Goal: Task Accomplishment & Management: Use online tool/utility

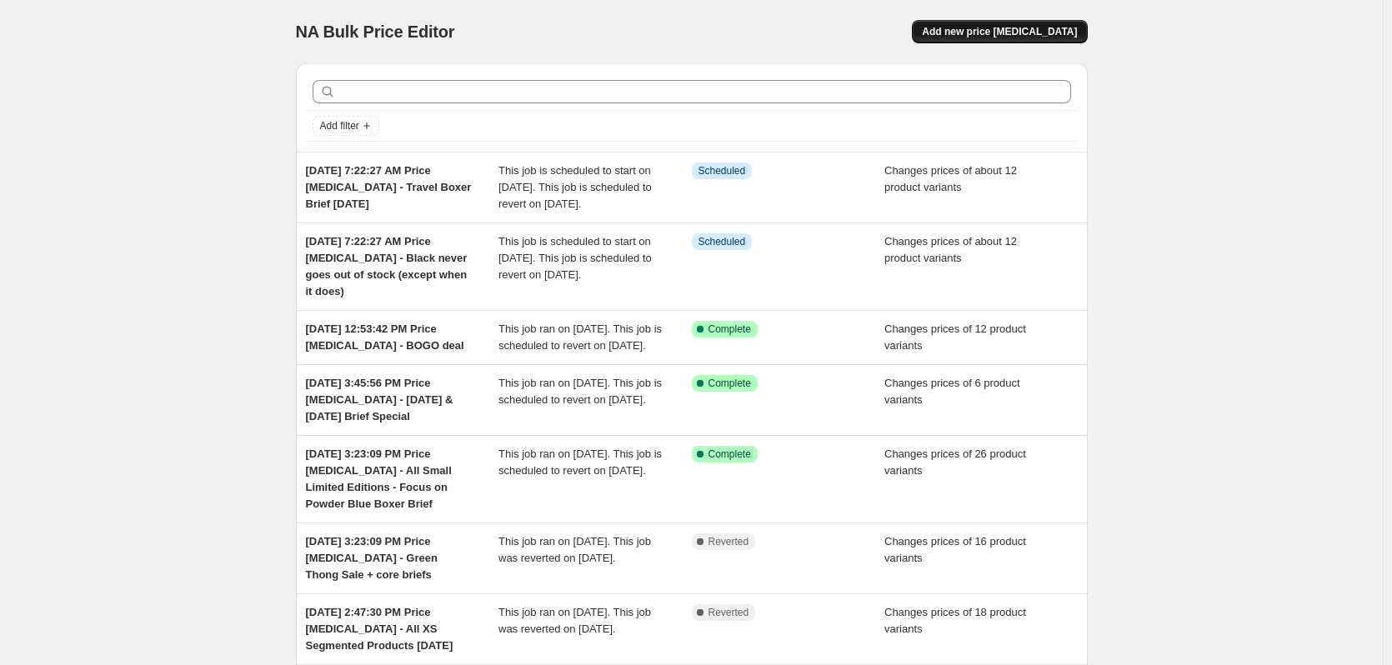
click at [1046, 31] on span "Add new price [MEDICAL_DATA]" at bounding box center [999, 31] width 155 height 13
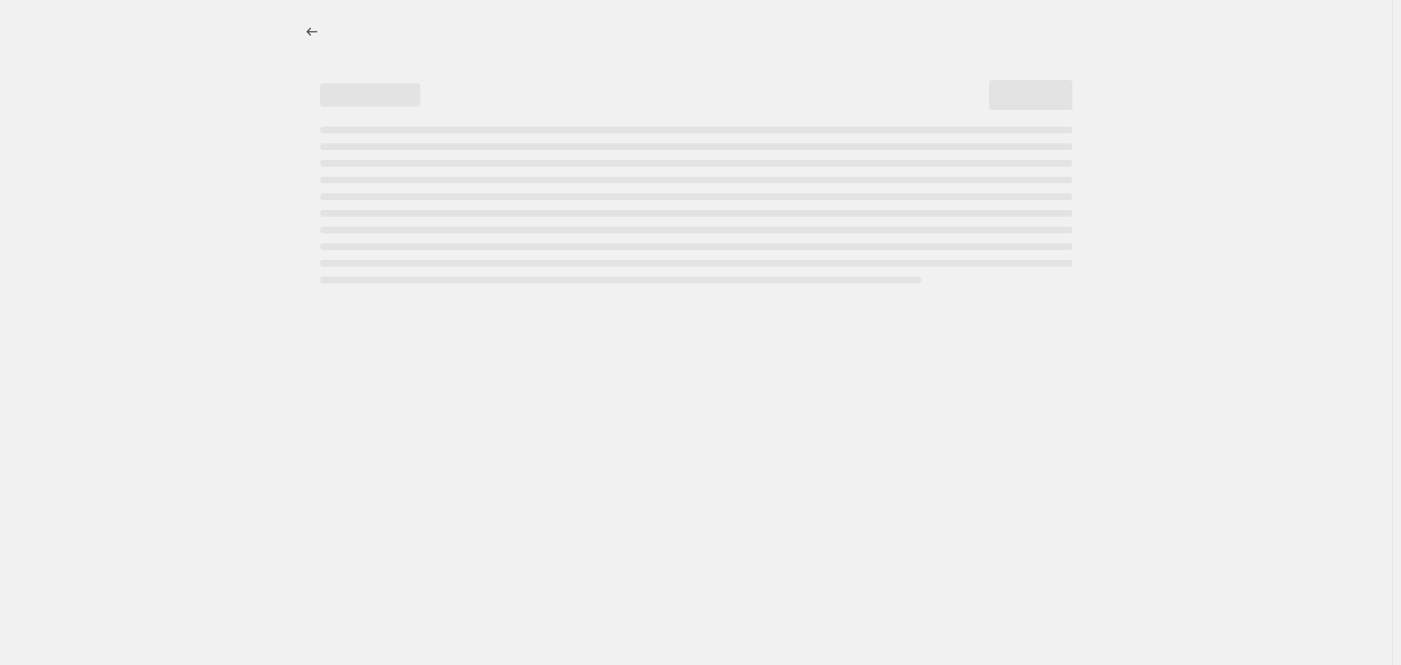
select select "percentage"
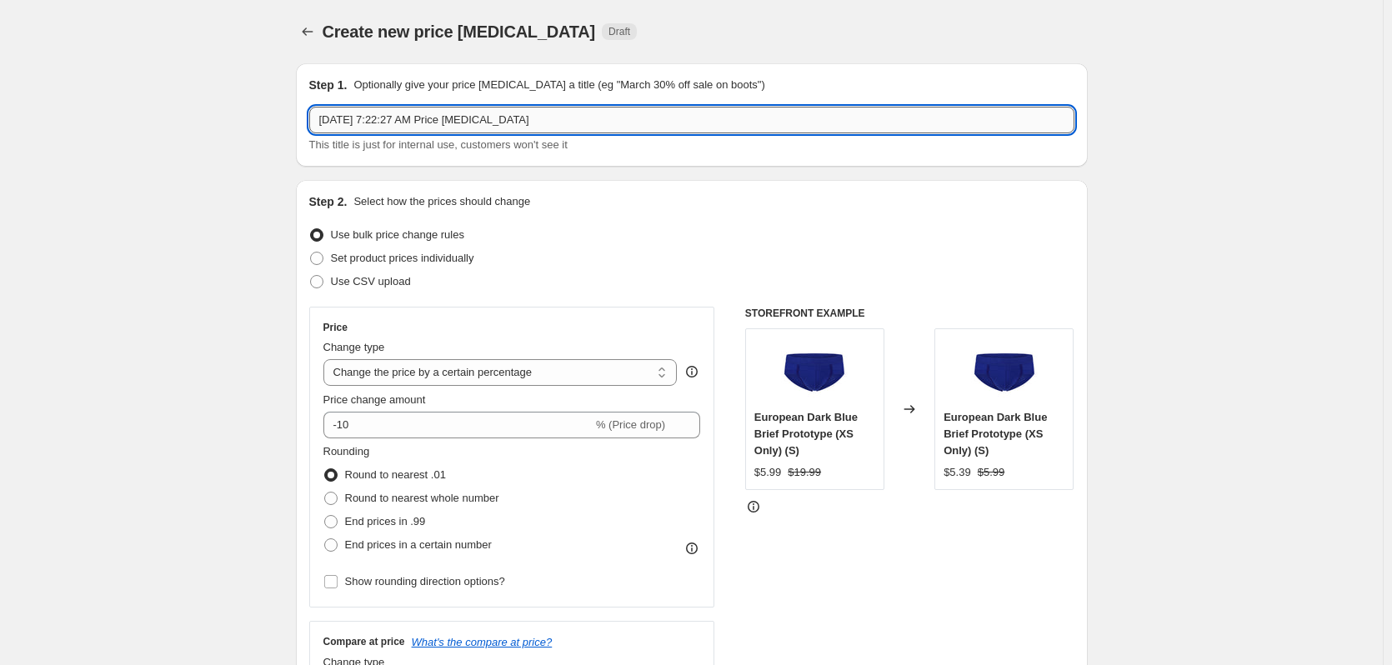
click at [600, 127] on input "[DATE] 7:22:27 AM Price [MEDICAL_DATA]" at bounding box center [691, 120] width 765 height 27
type input "[DATE] 7:22:27 AM Price [MEDICAL_DATA] - Trunks Sale"
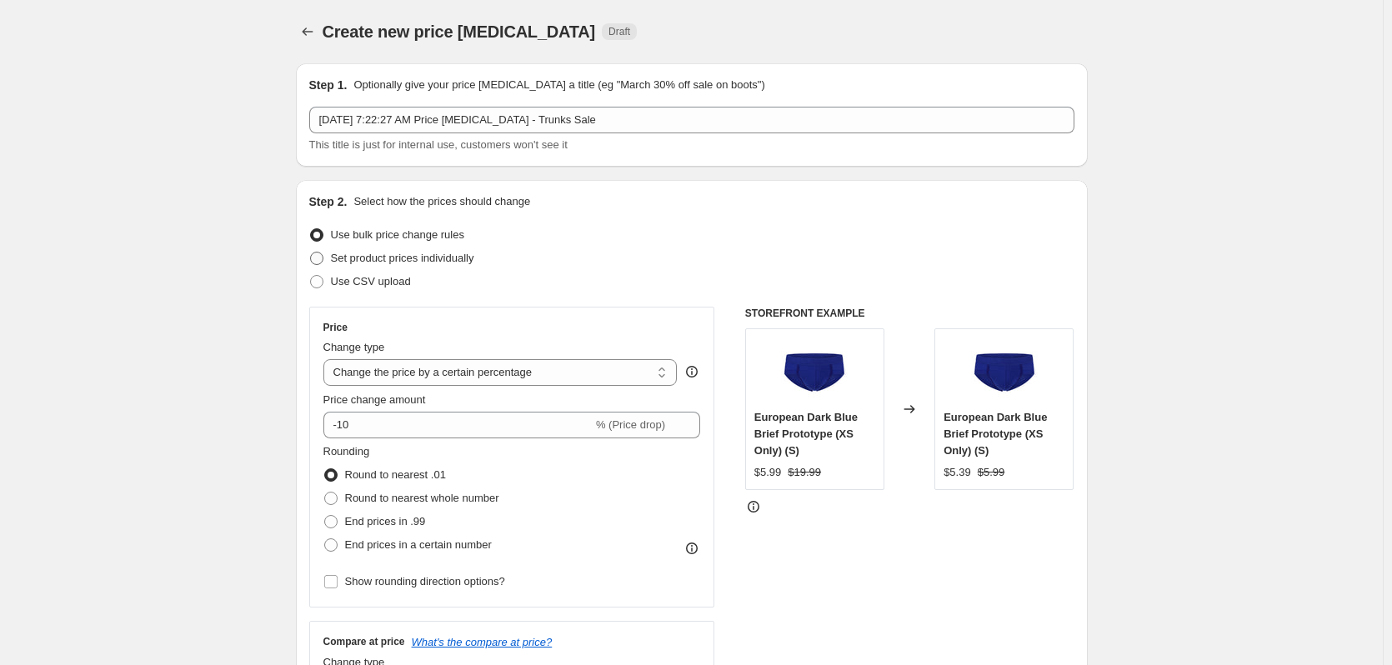
click at [440, 252] on span "Set product prices individually" at bounding box center [402, 258] width 143 height 13
click at [311, 252] on input "Set product prices individually" at bounding box center [310, 252] width 1 height 1
radio input "true"
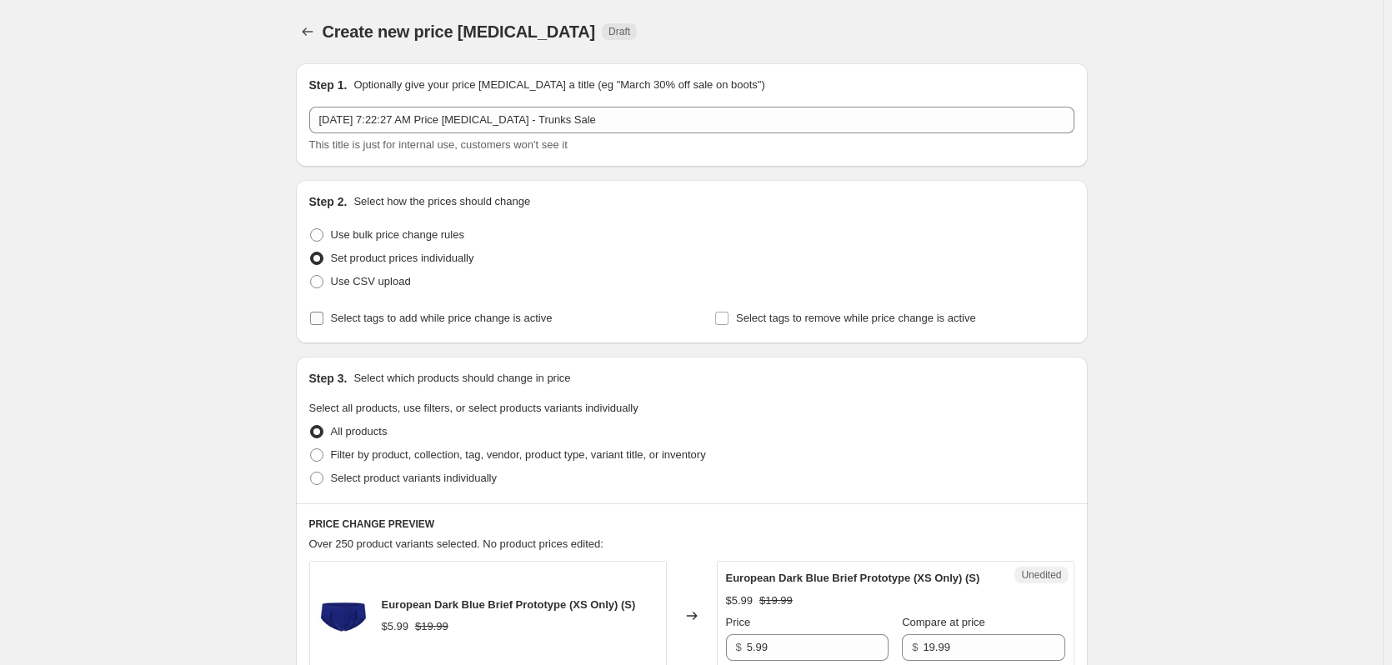
click at [427, 321] on span "Select tags to add while price change is active" at bounding box center [442, 318] width 222 height 13
click at [323, 321] on input "Select tags to add while price change is active" at bounding box center [316, 318] width 13 height 13
checkbox input "true"
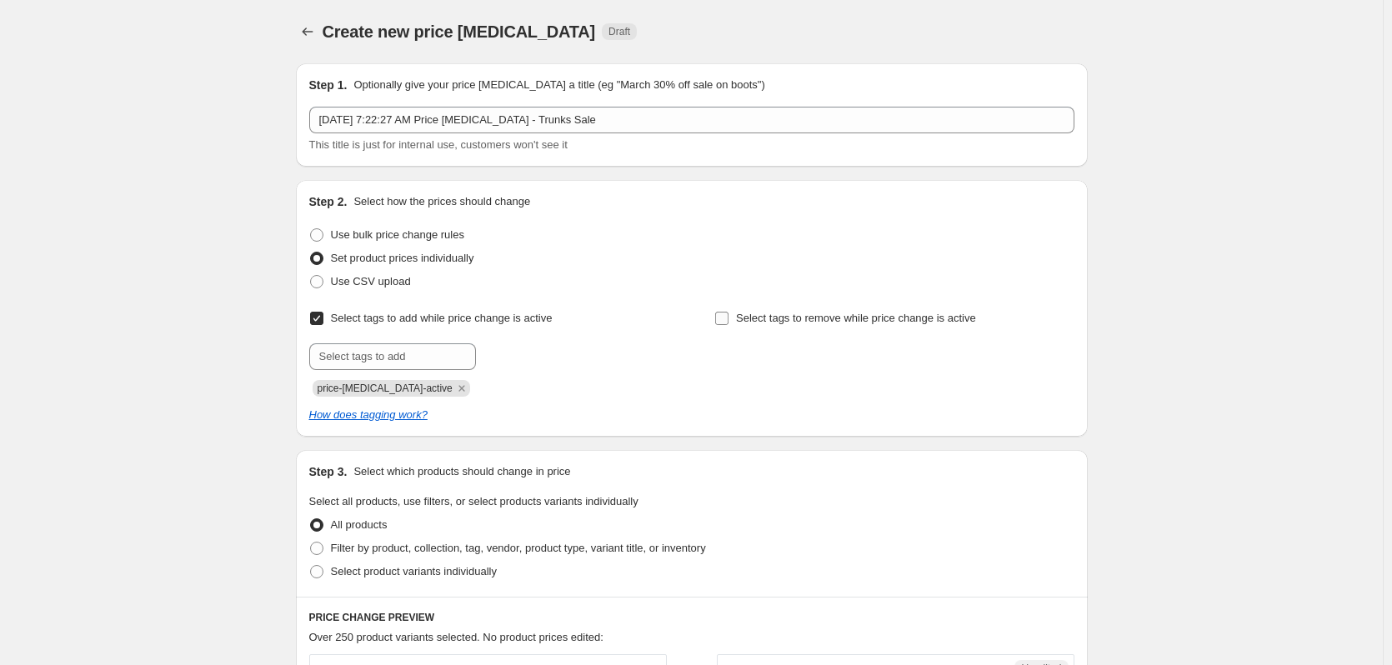
click at [802, 317] on span "Select tags to remove while price change is active" at bounding box center [856, 318] width 240 height 13
click at [729, 317] on input "Select tags to remove while price change is active" at bounding box center [721, 318] width 13 height 13
checkbox input "true"
click at [399, 366] on input "text" at bounding box center [392, 356] width 167 height 27
type input "dc"
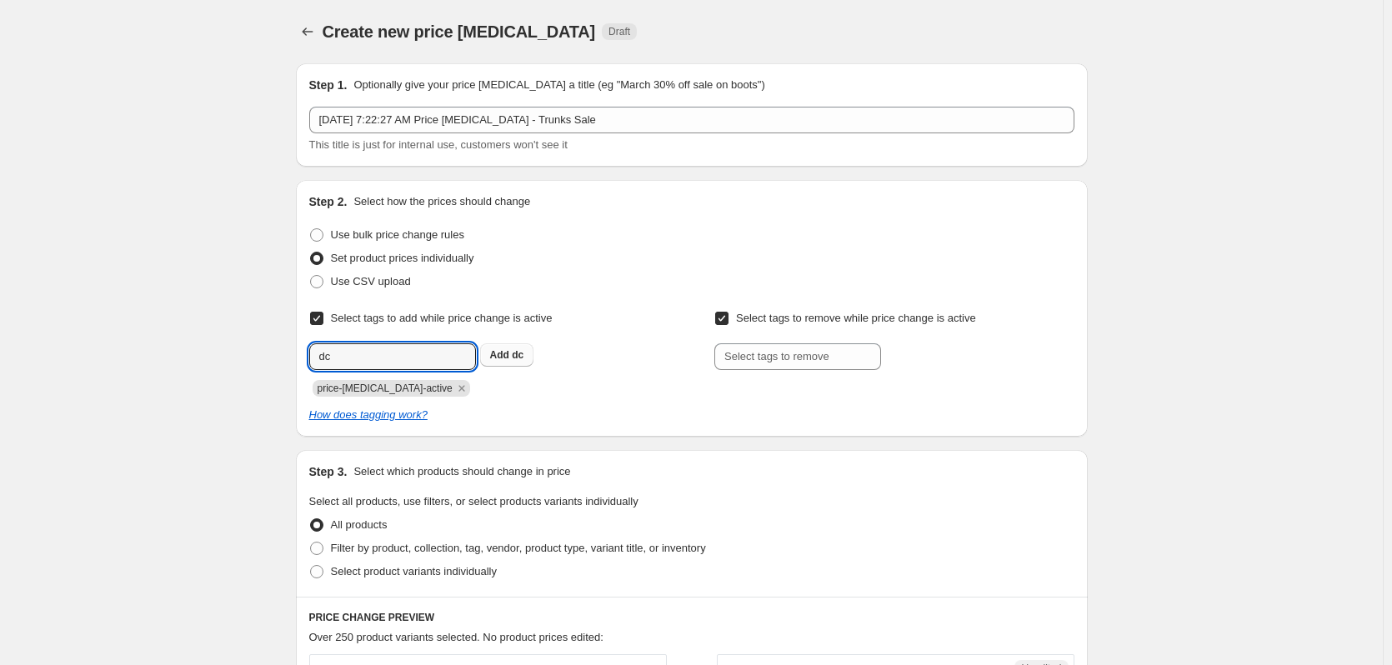
click at [524, 355] on span "dc" at bounding box center [518, 355] width 12 height 12
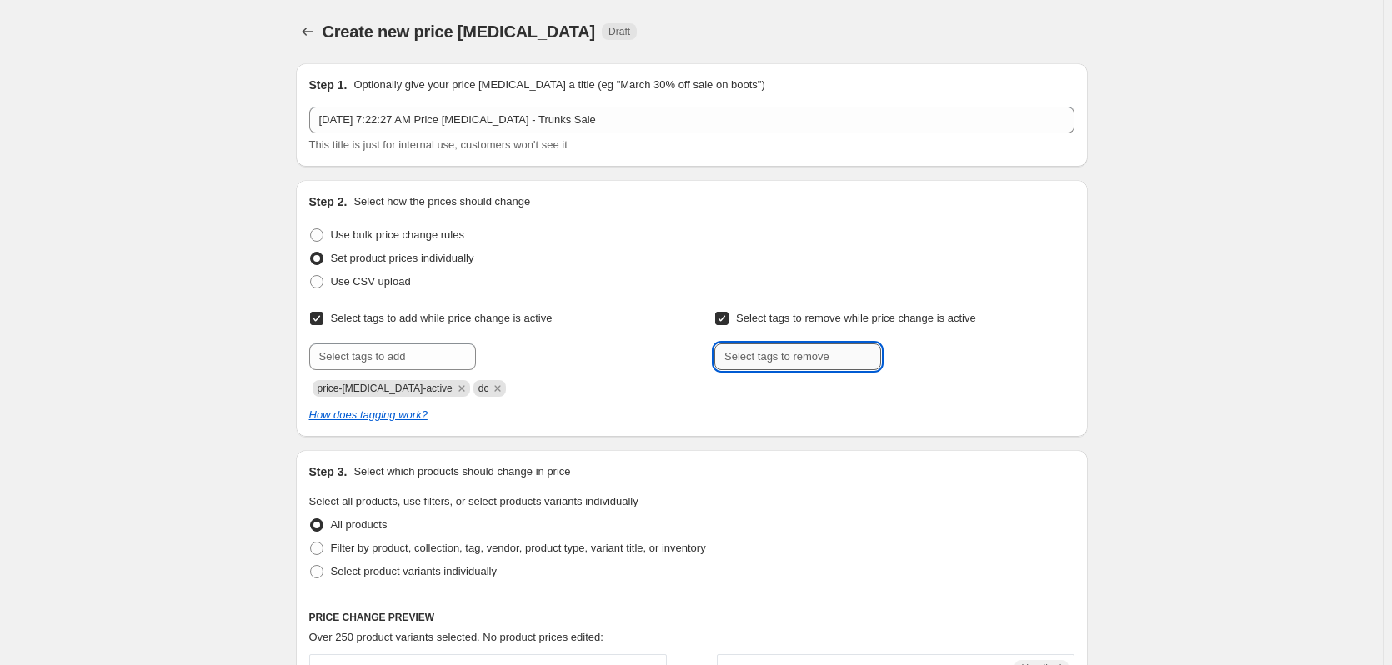
click at [783, 349] on input "text" at bounding box center [798, 356] width 167 height 27
type input "dc"
click at [903, 360] on b "Add" at bounding box center [904, 355] width 19 height 12
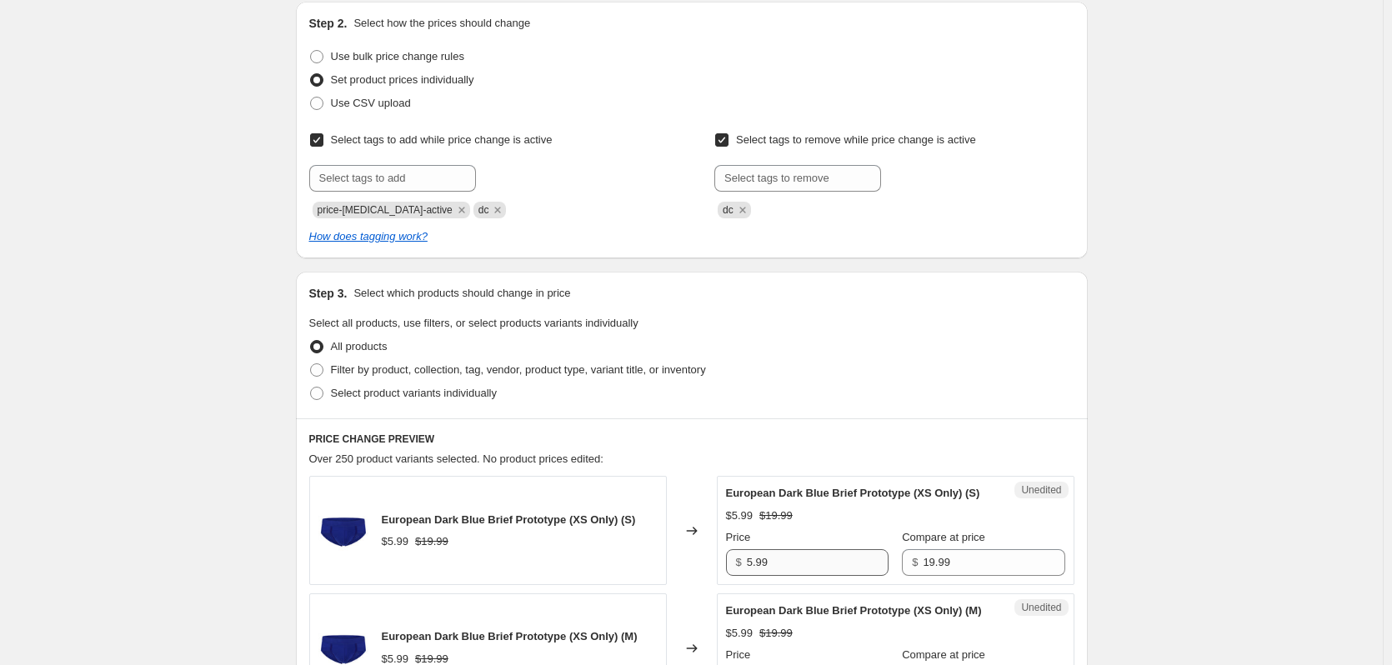
scroll to position [167, 0]
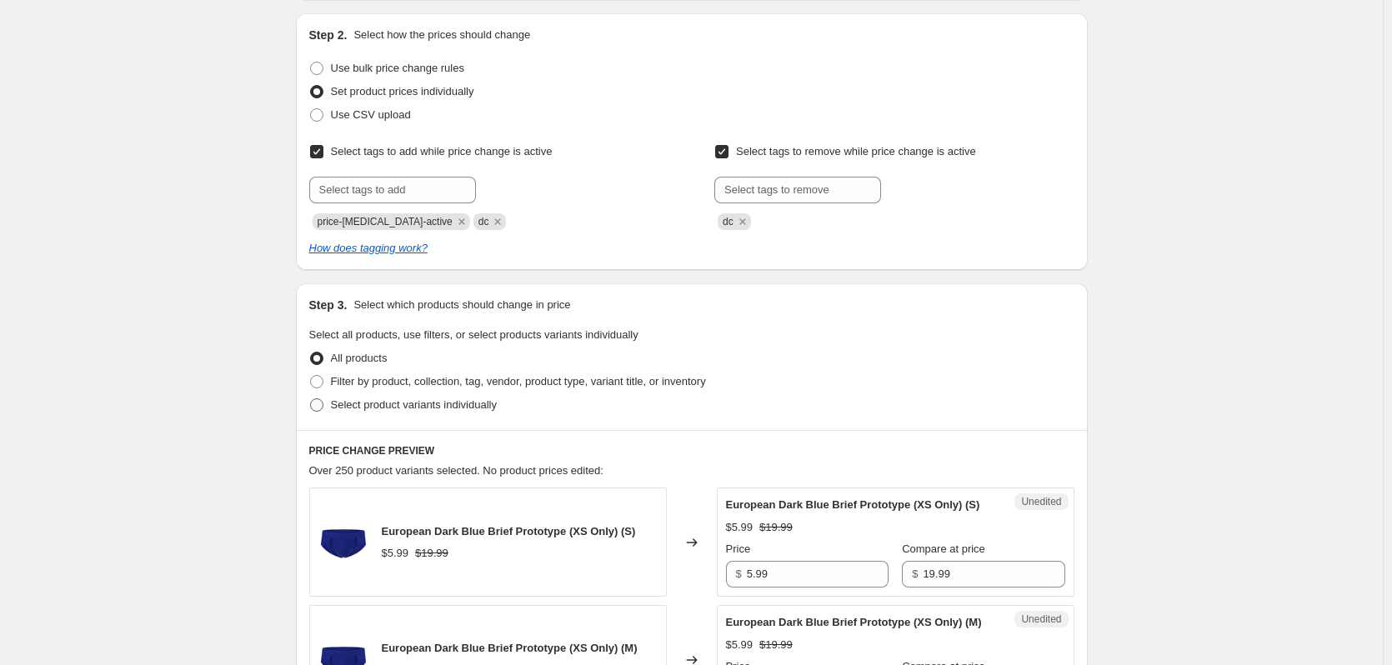
click at [432, 414] on label "Select product variants individually" at bounding box center [403, 405] width 188 height 23
click at [311, 399] on input "Select product variants individually" at bounding box center [310, 399] width 1 height 1
radio input "true"
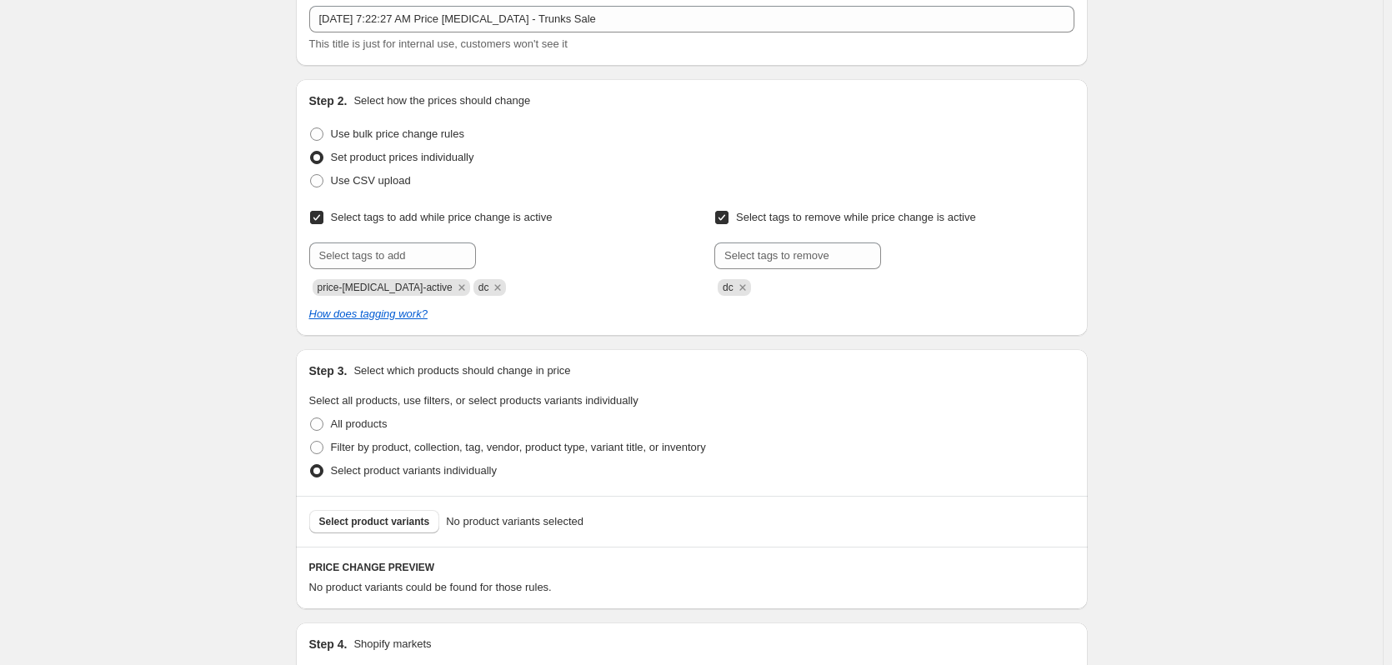
scroll to position [333, 0]
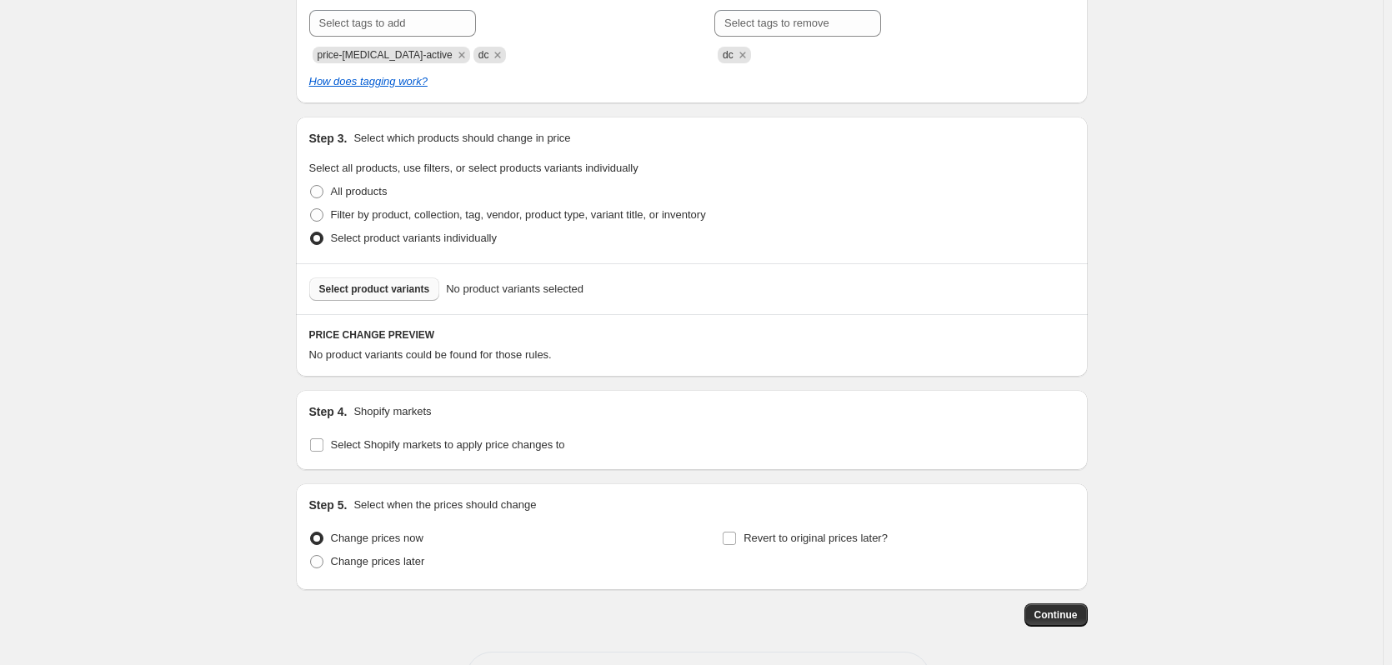
click at [394, 282] on button "Select product variants" at bounding box center [374, 289] width 131 height 23
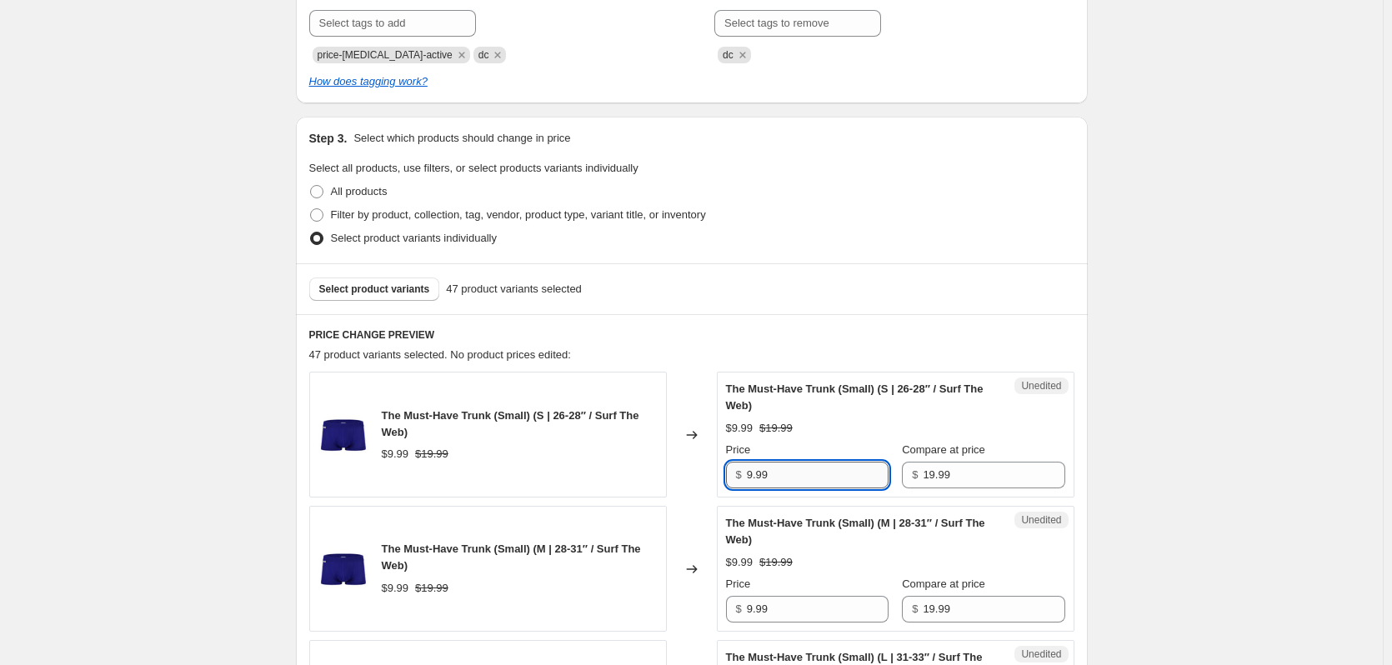
click at [785, 474] on input "9.99" at bounding box center [818, 475] width 142 height 27
click at [826, 473] on input "9.99" at bounding box center [818, 475] width 142 height 27
type input "8.99"
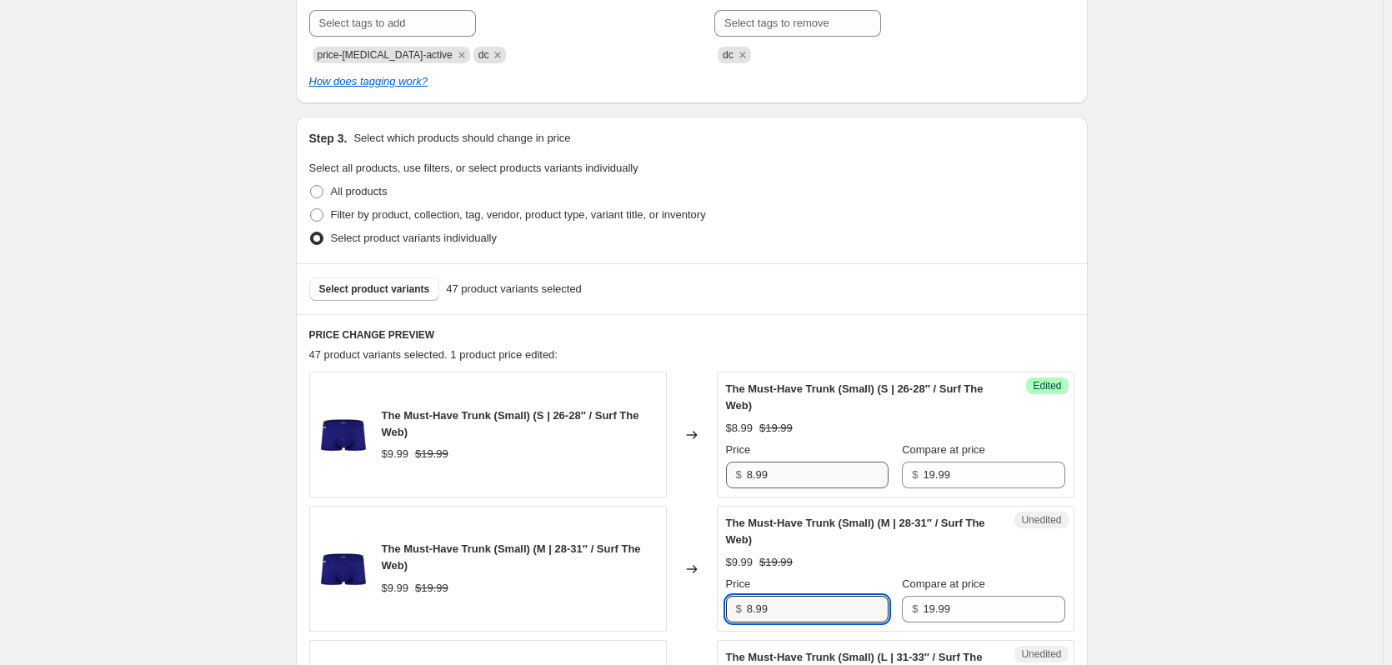
type input "8.99"
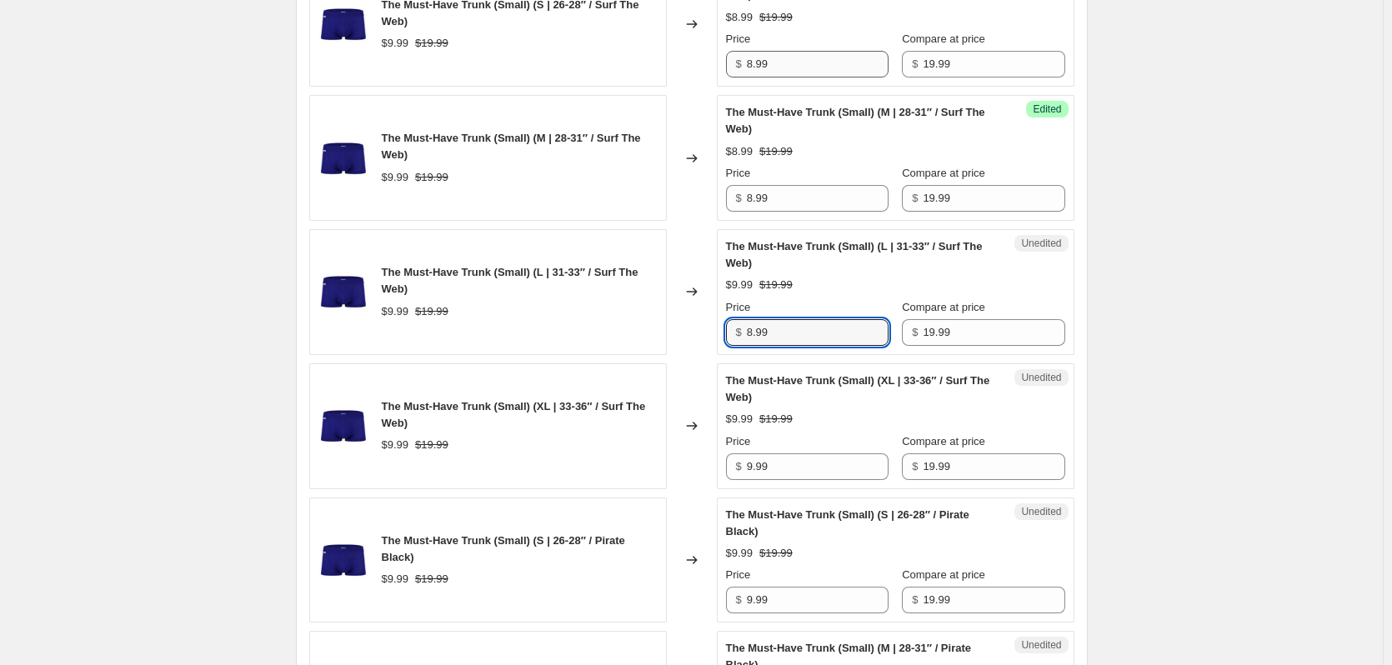
type input "8.99"
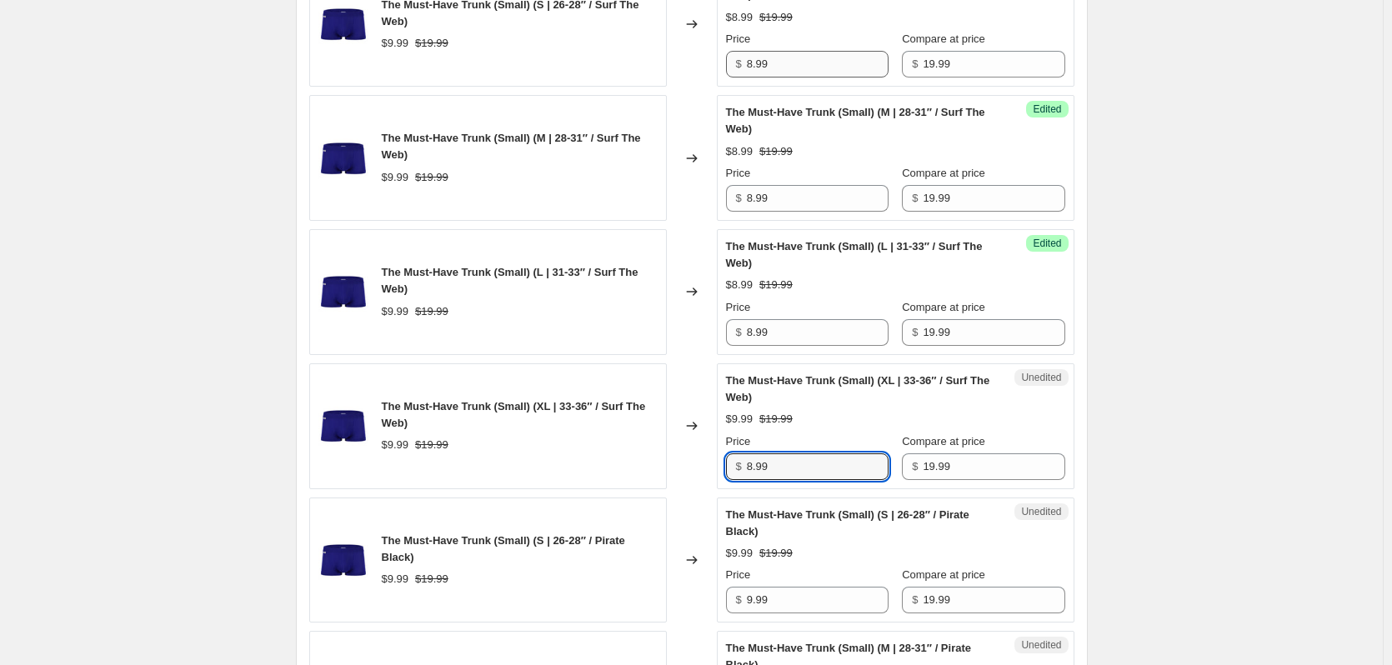
type input "8.99"
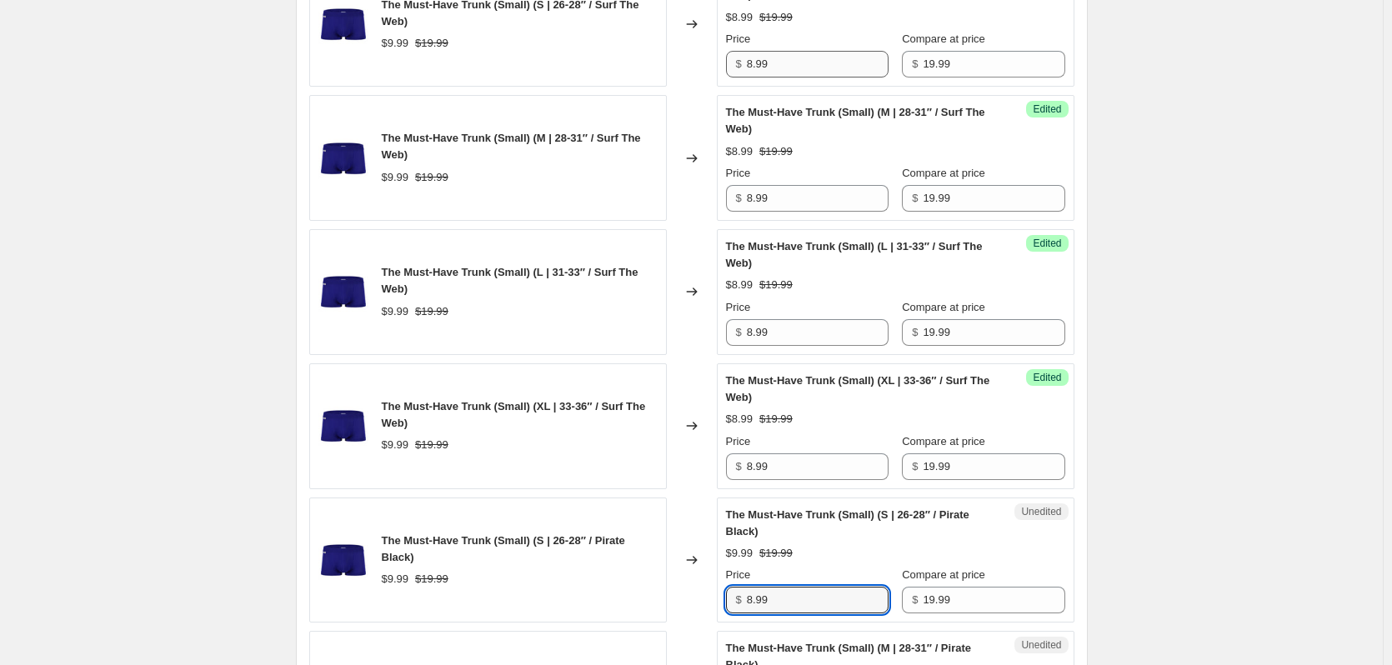
type input "8.99"
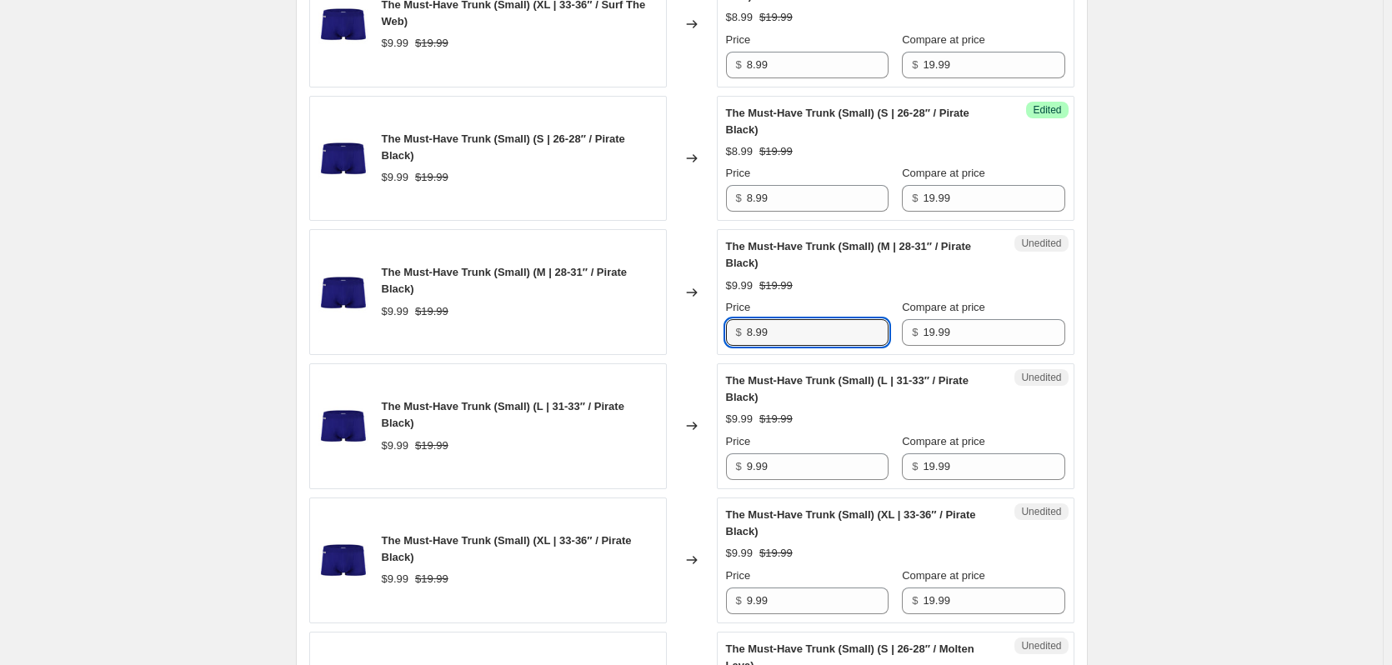
type input "8.99"
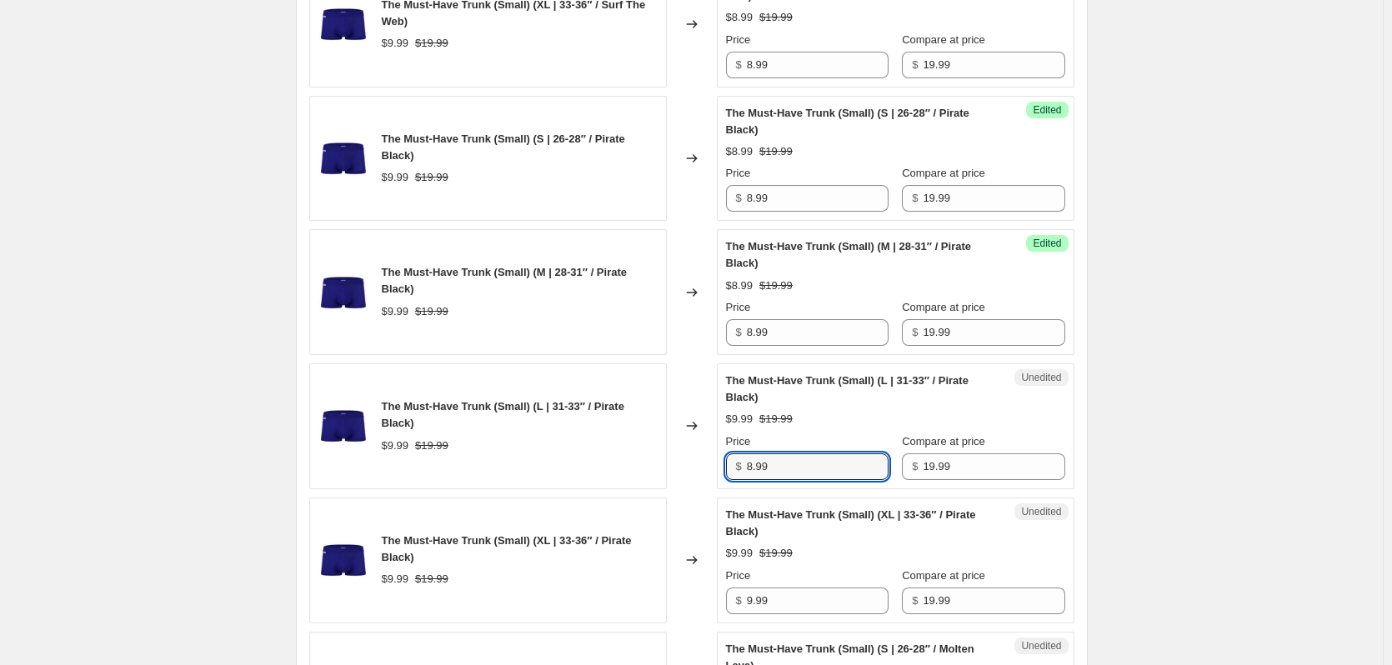
type input "8.99"
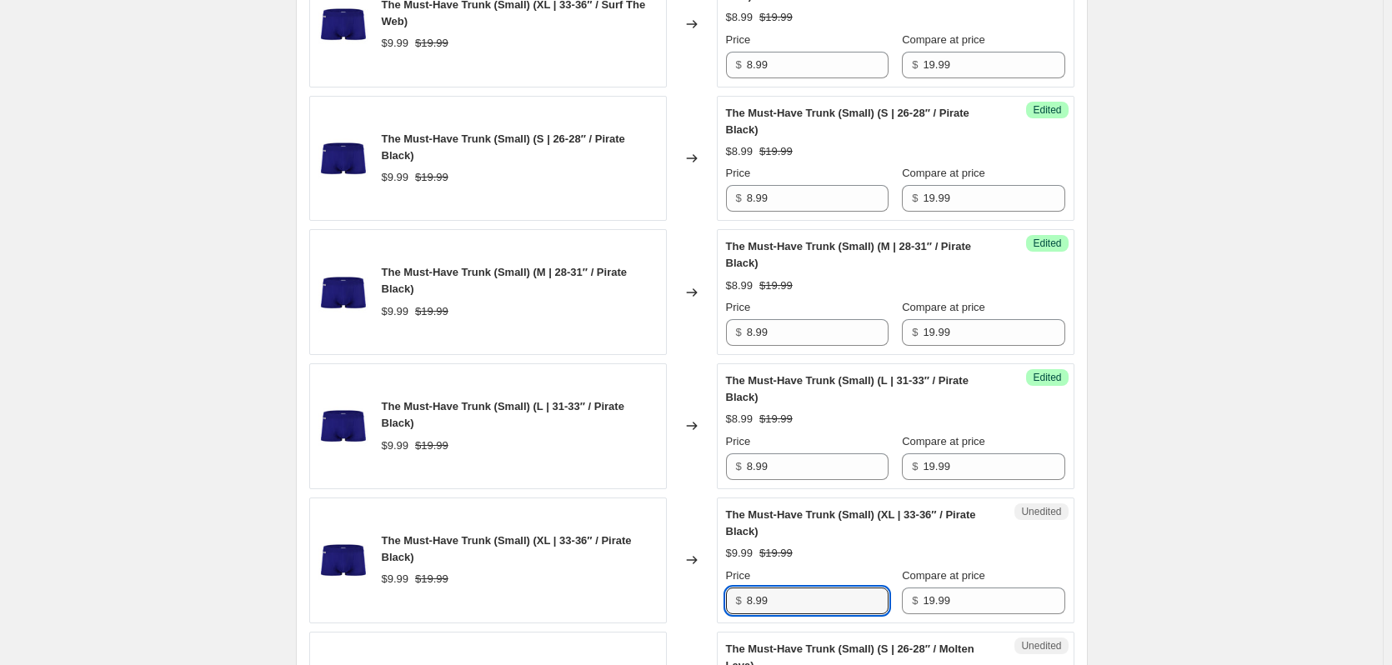
type input "8.99"
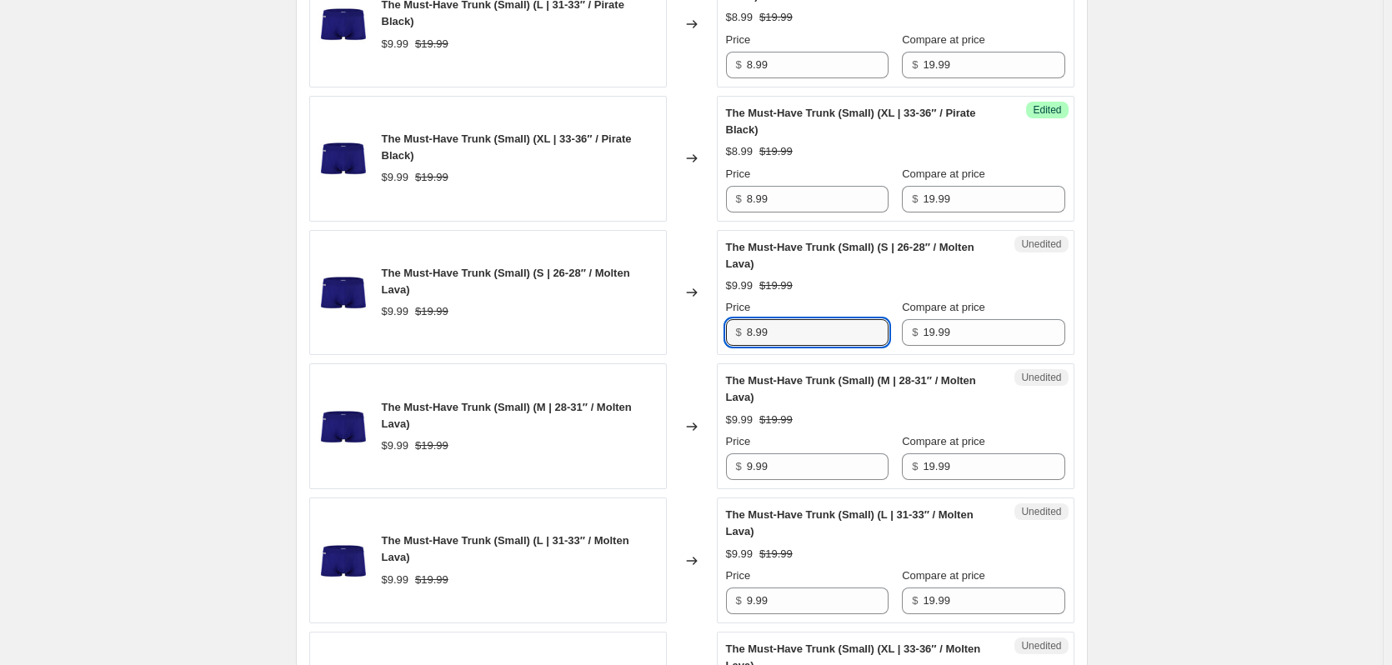
type input "8.99"
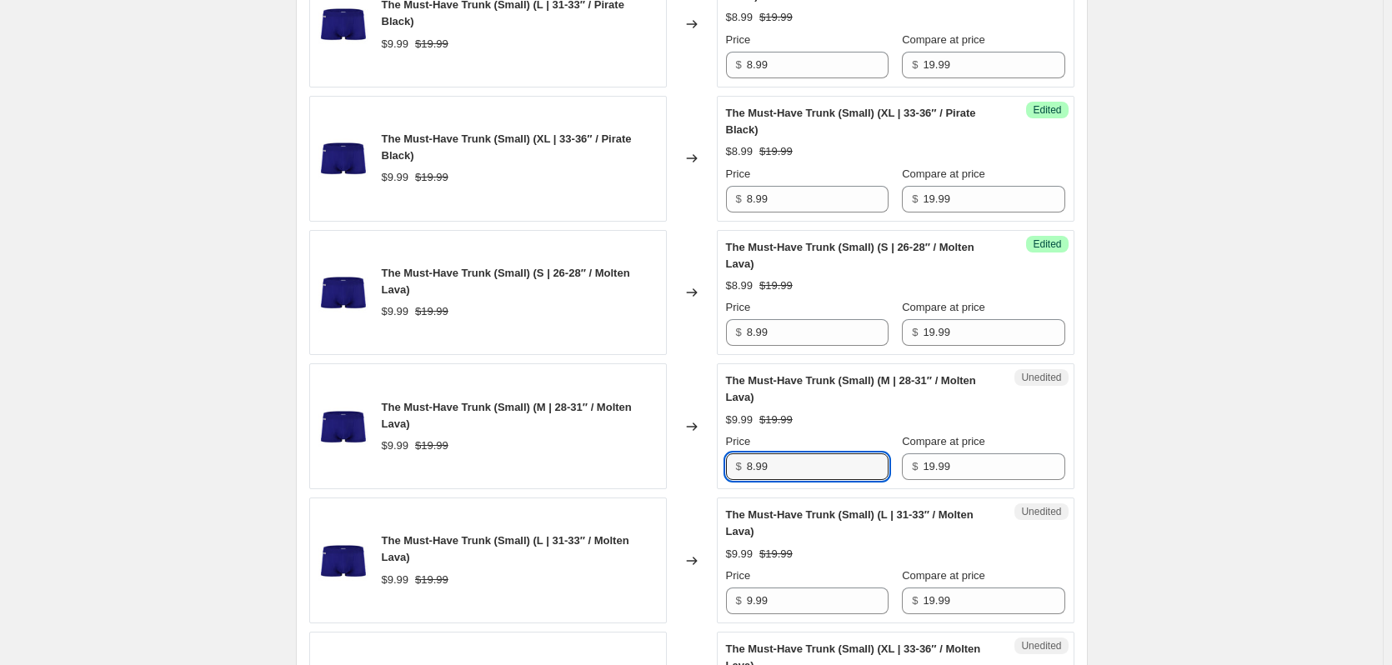
type input "8.99"
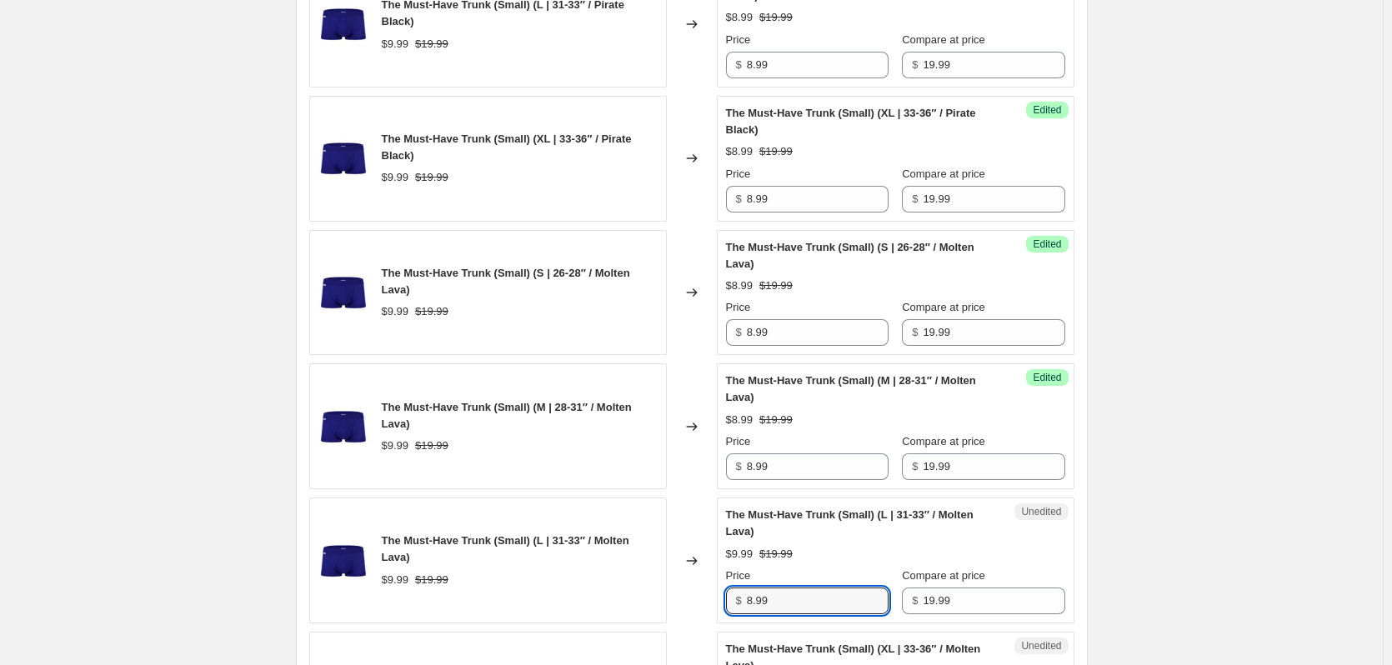
type input "8.99"
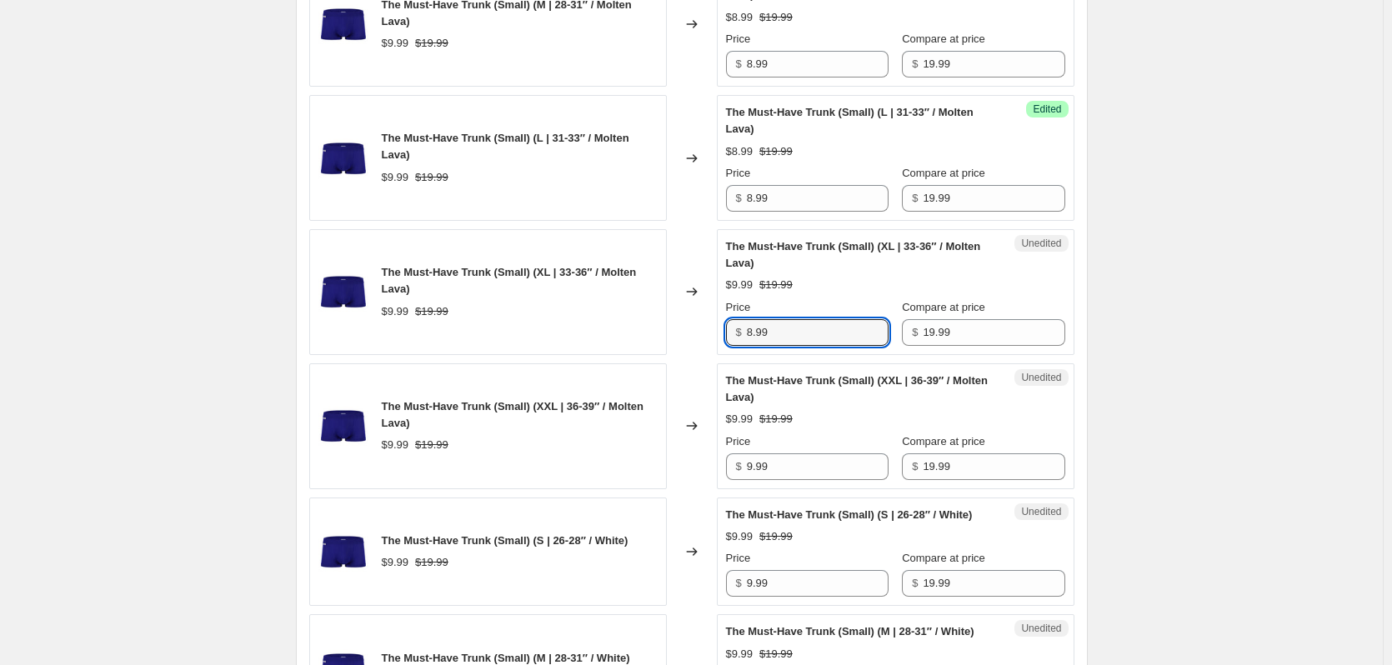
type input "8.99"
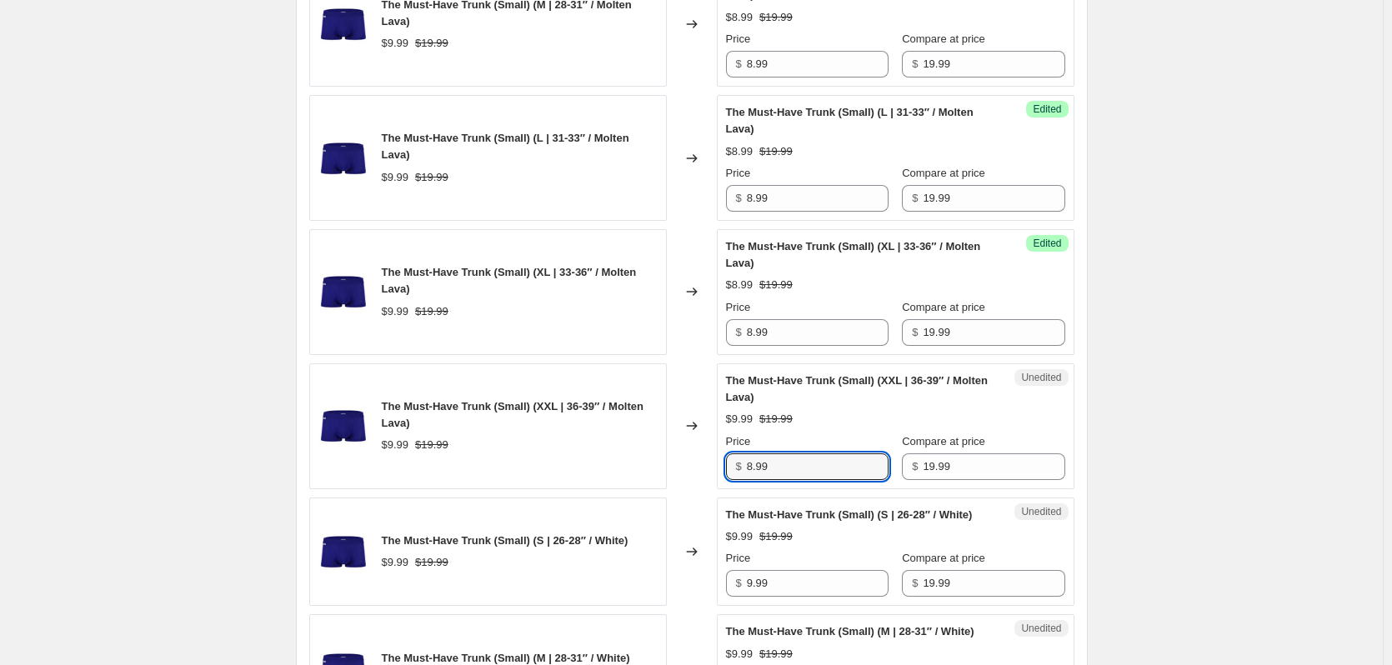
type input "8.99"
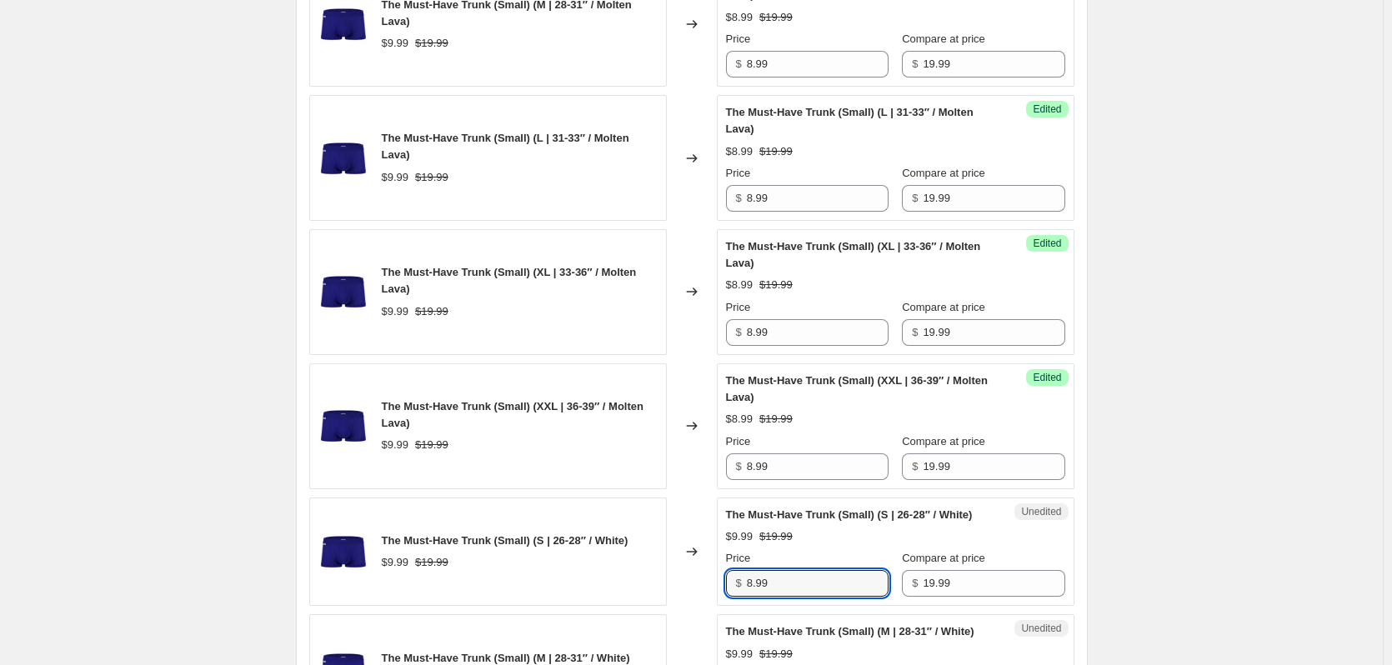
type input "8.99"
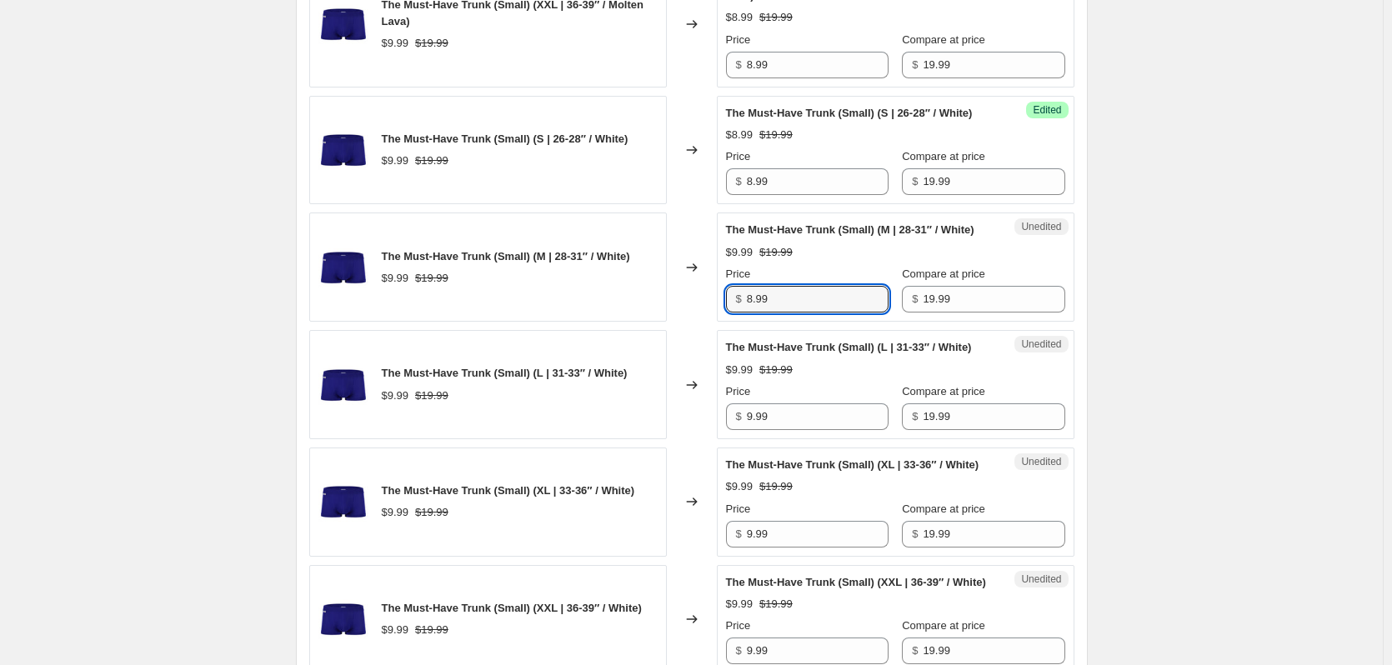
type input "8.99"
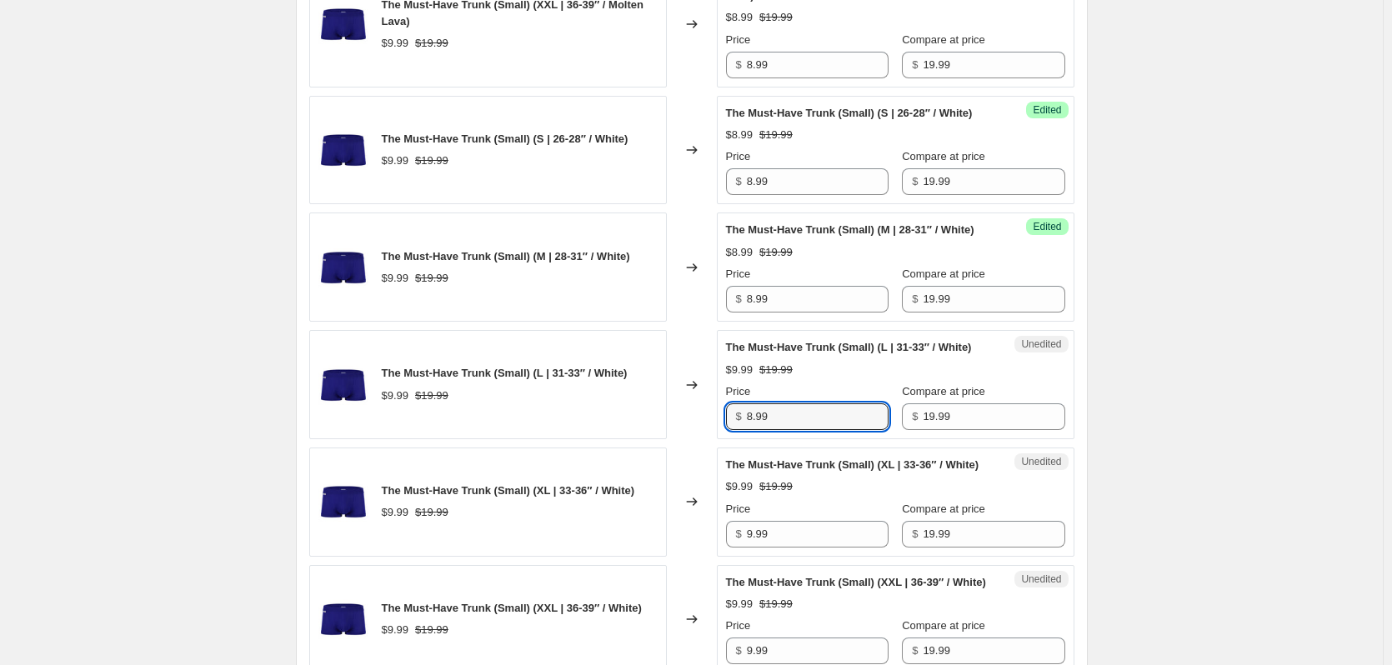
type input "8.99"
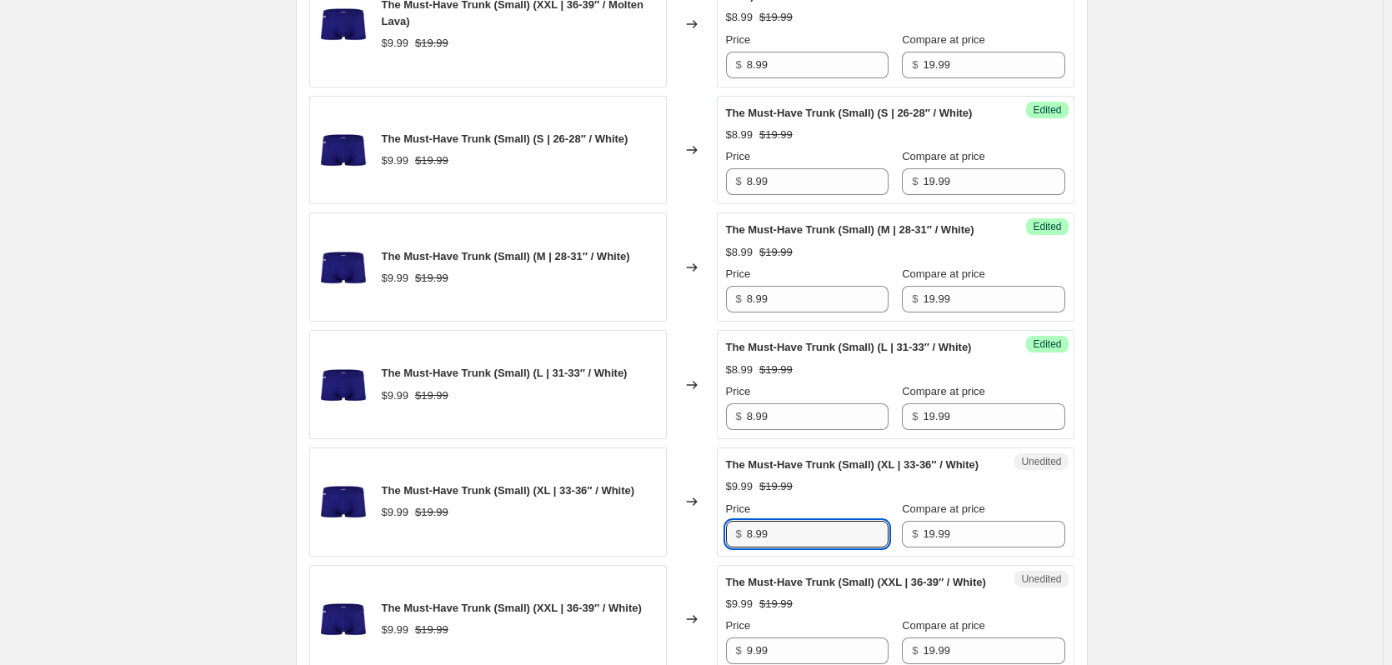
type input "8.99"
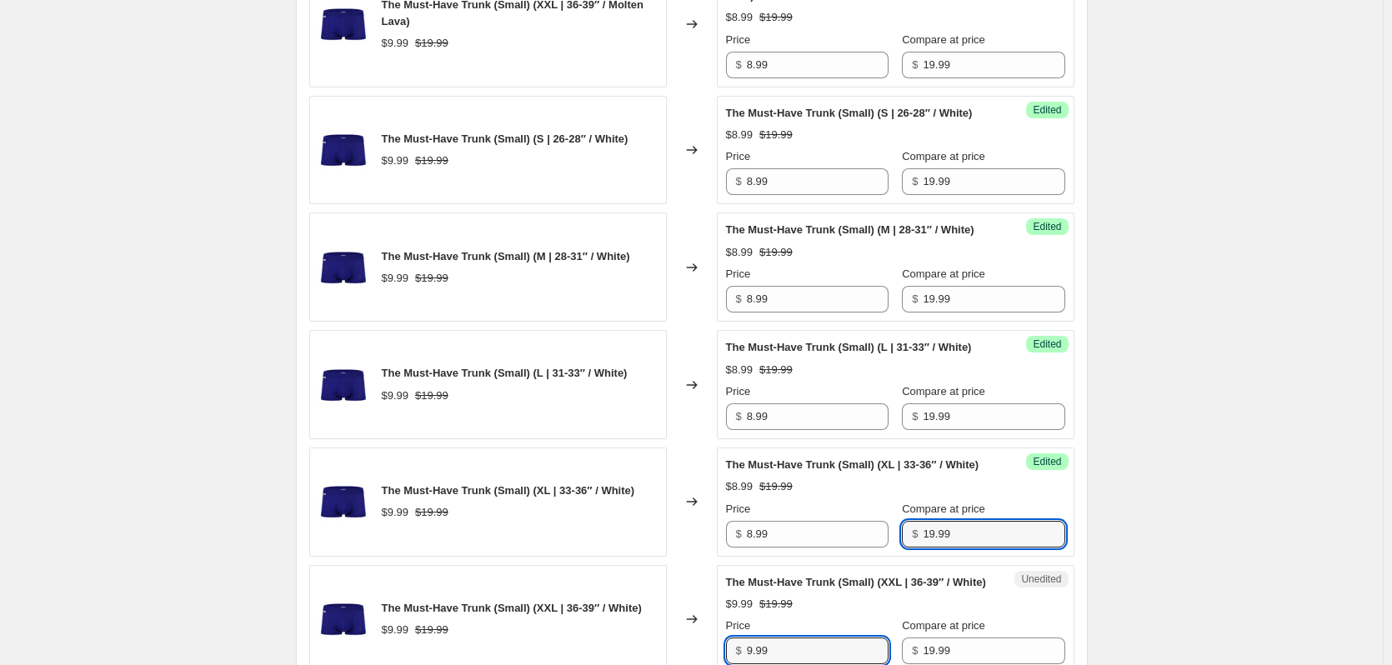
scroll to position [2755, 0]
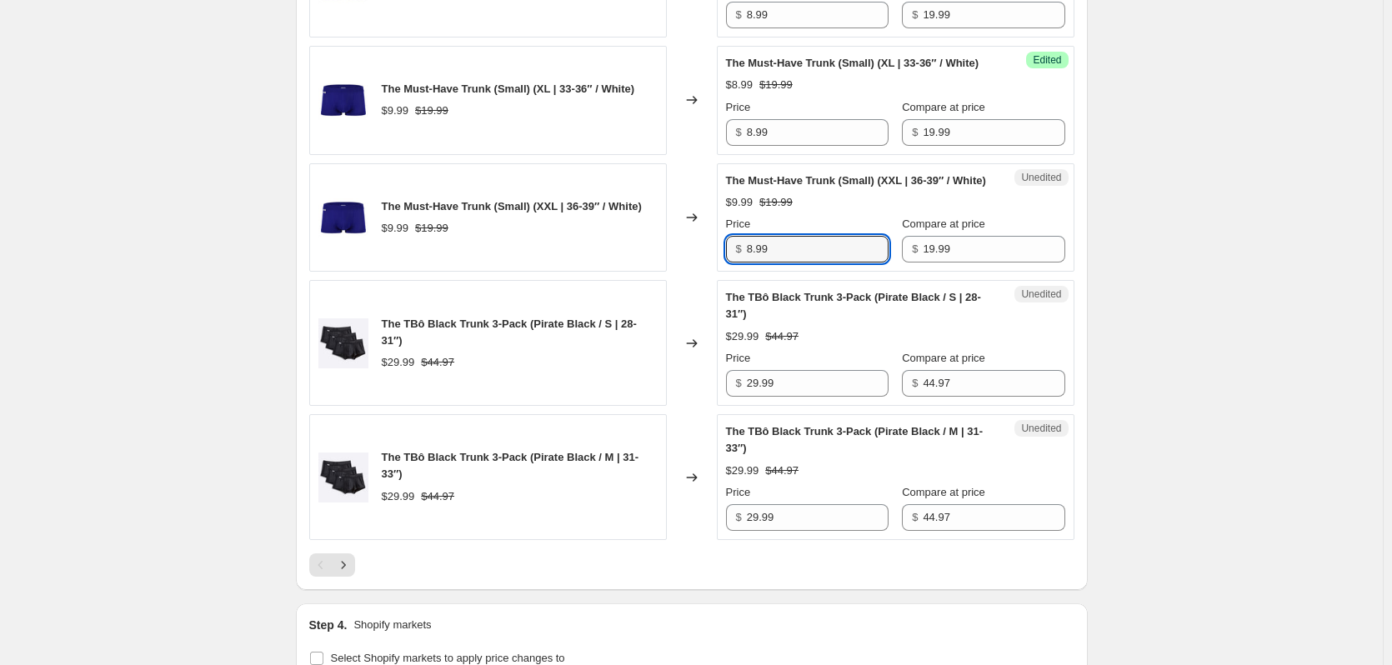
type input "8.99"
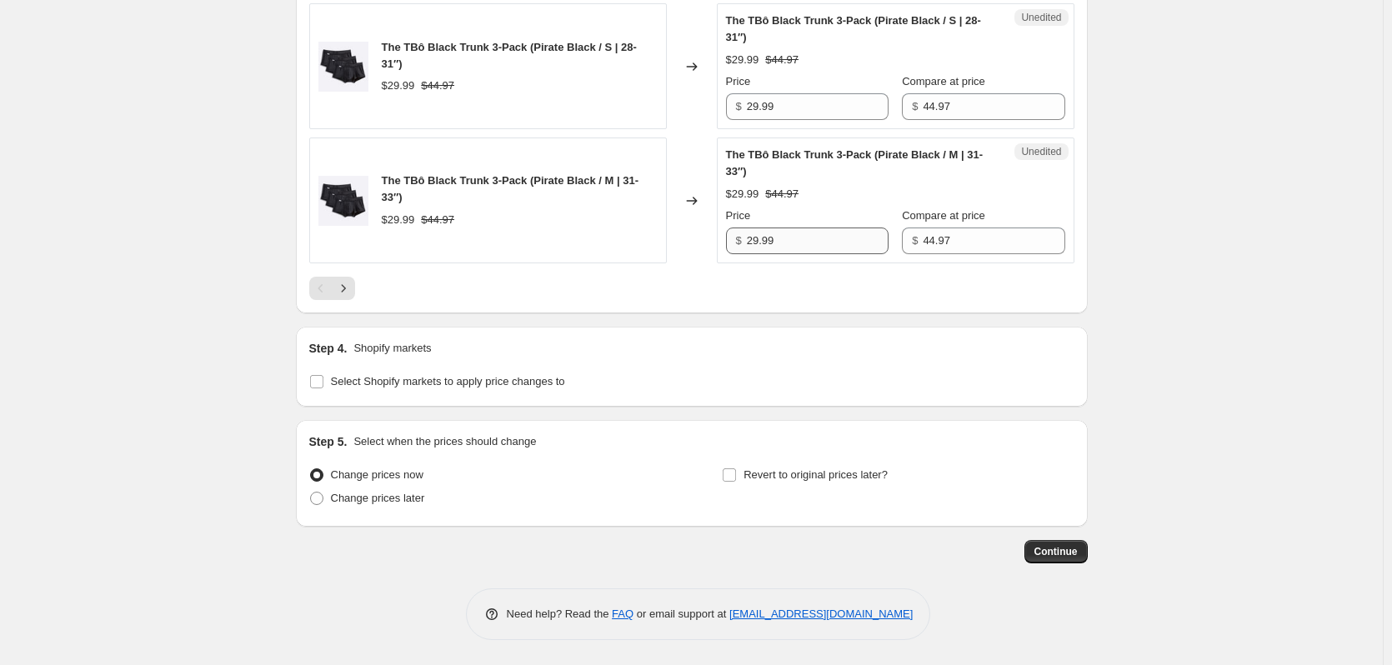
scroll to position [3031, 0]
click at [349, 297] on icon "Next" at bounding box center [343, 288] width 17 height 17
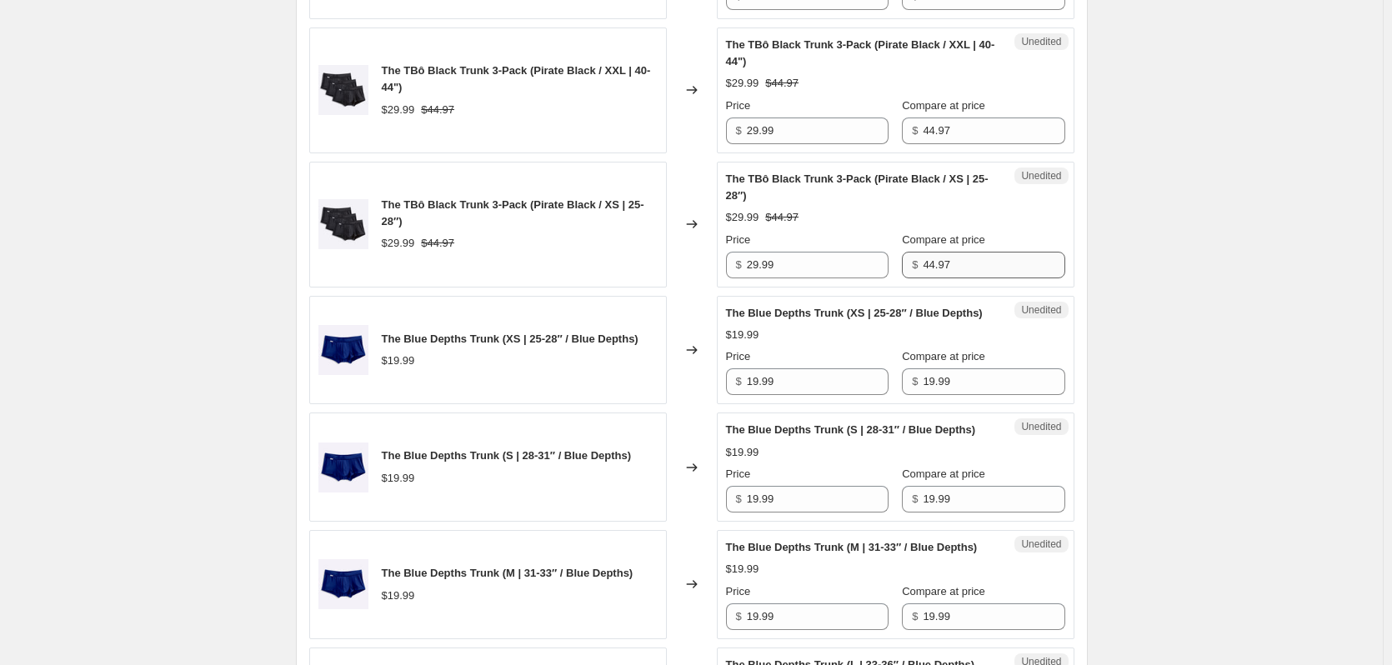
scroll to position [947, 0]
click at [806, 394] on input "19.99" at bounding box center [818, 381] width 142 height 27
type input "8.99"
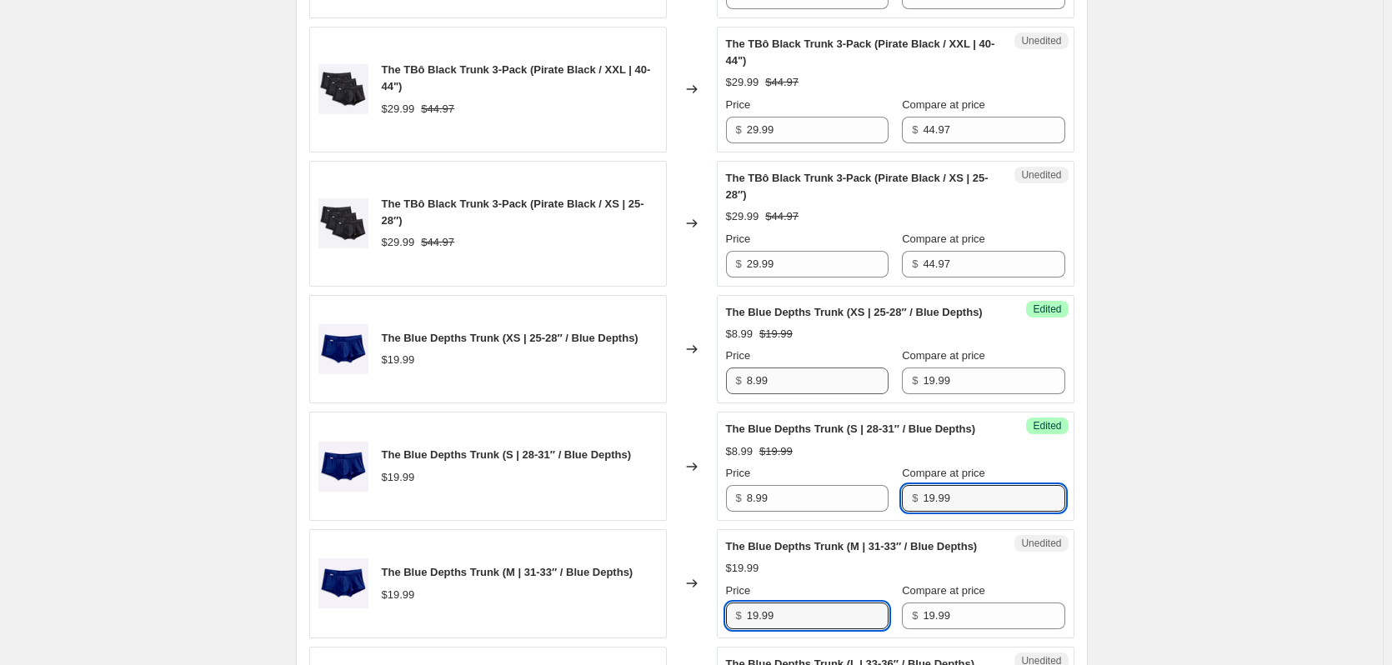
scroll to position [961, 0]
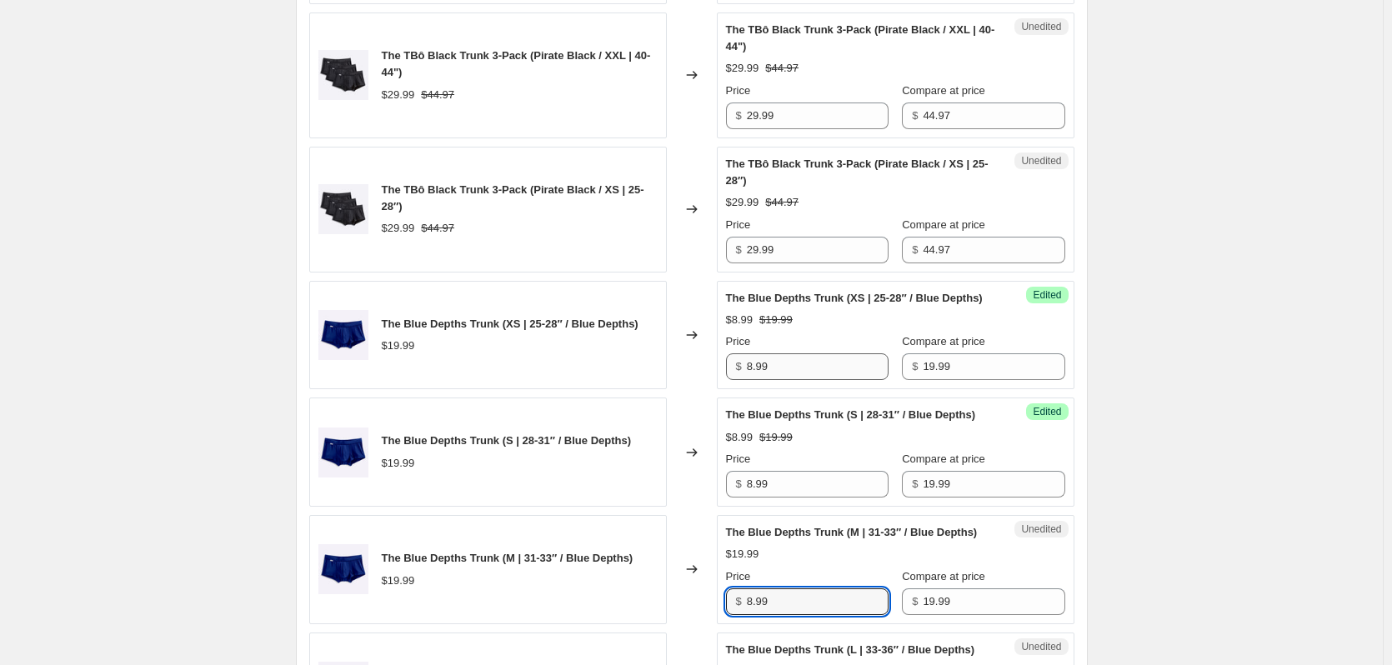
type input "8.99"
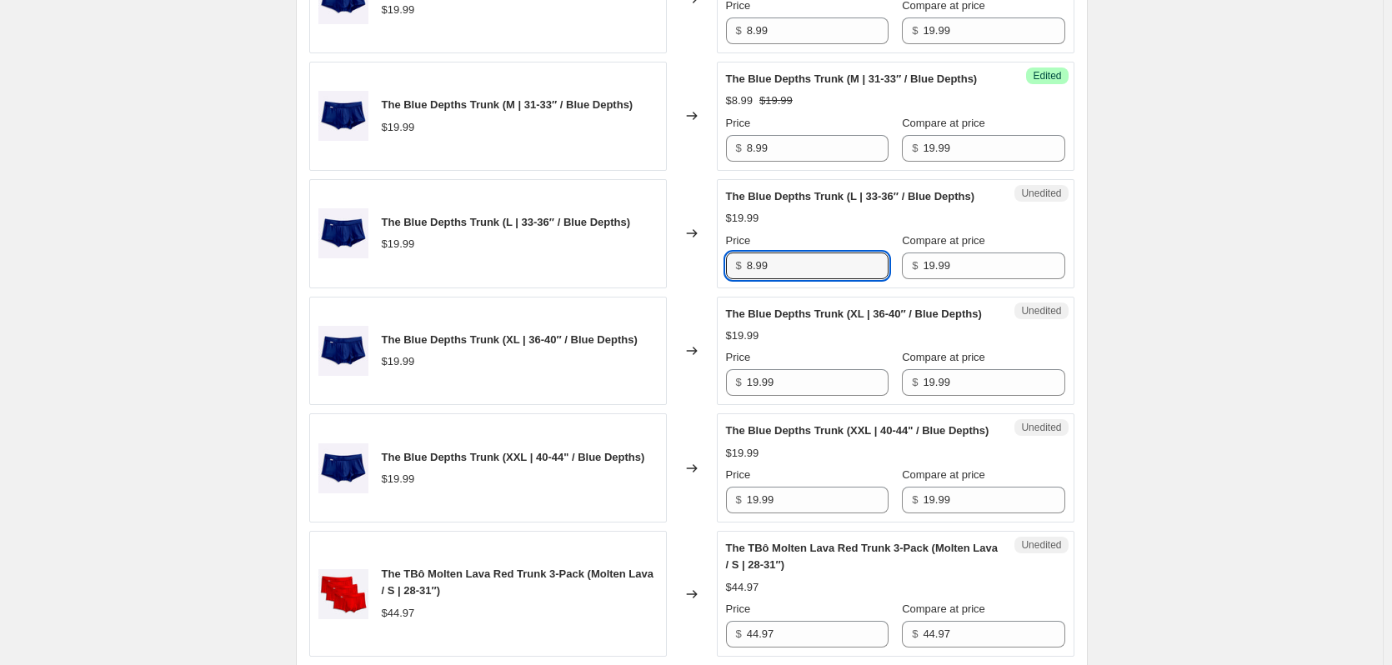
type input "8.99"
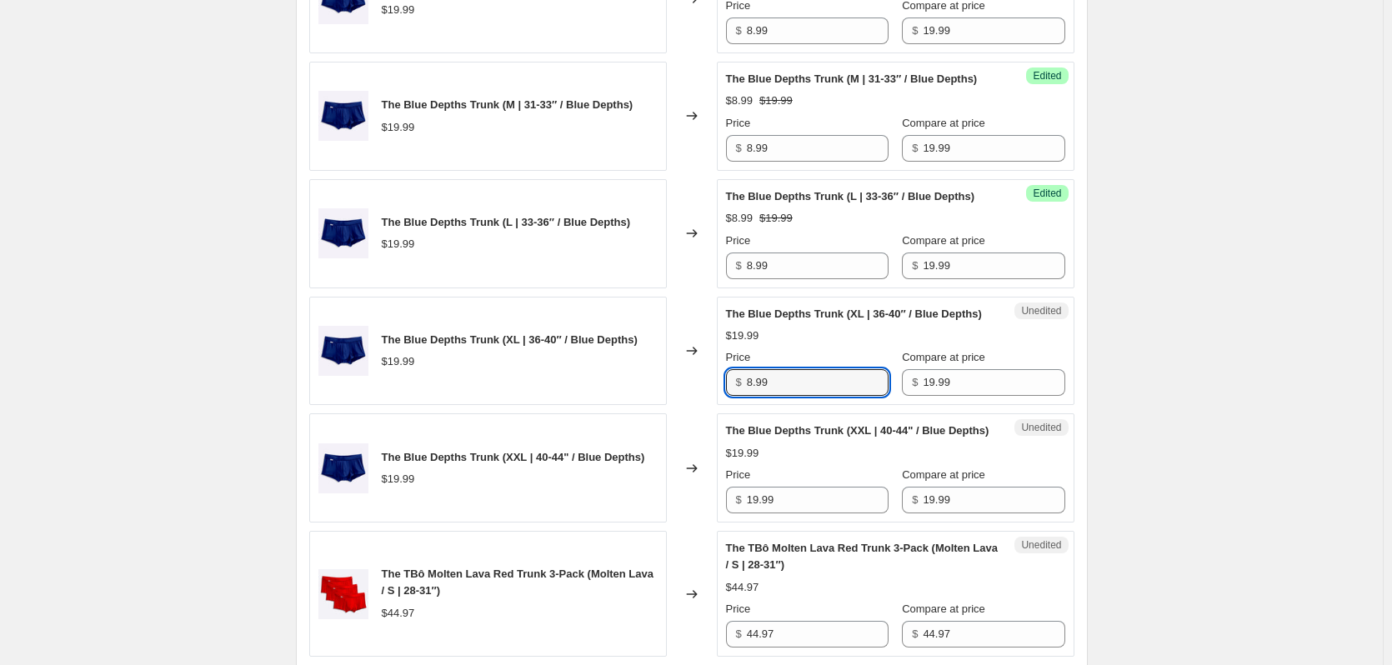
type input "8.99"
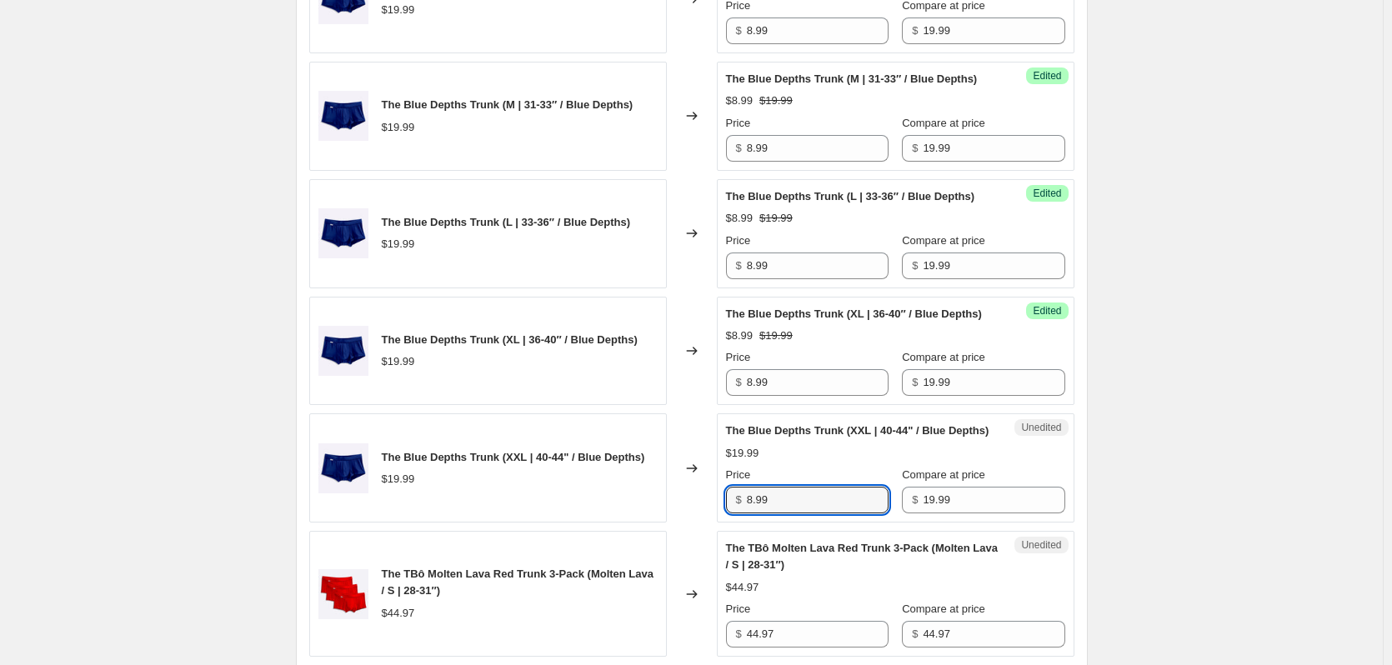
type input "8.99"
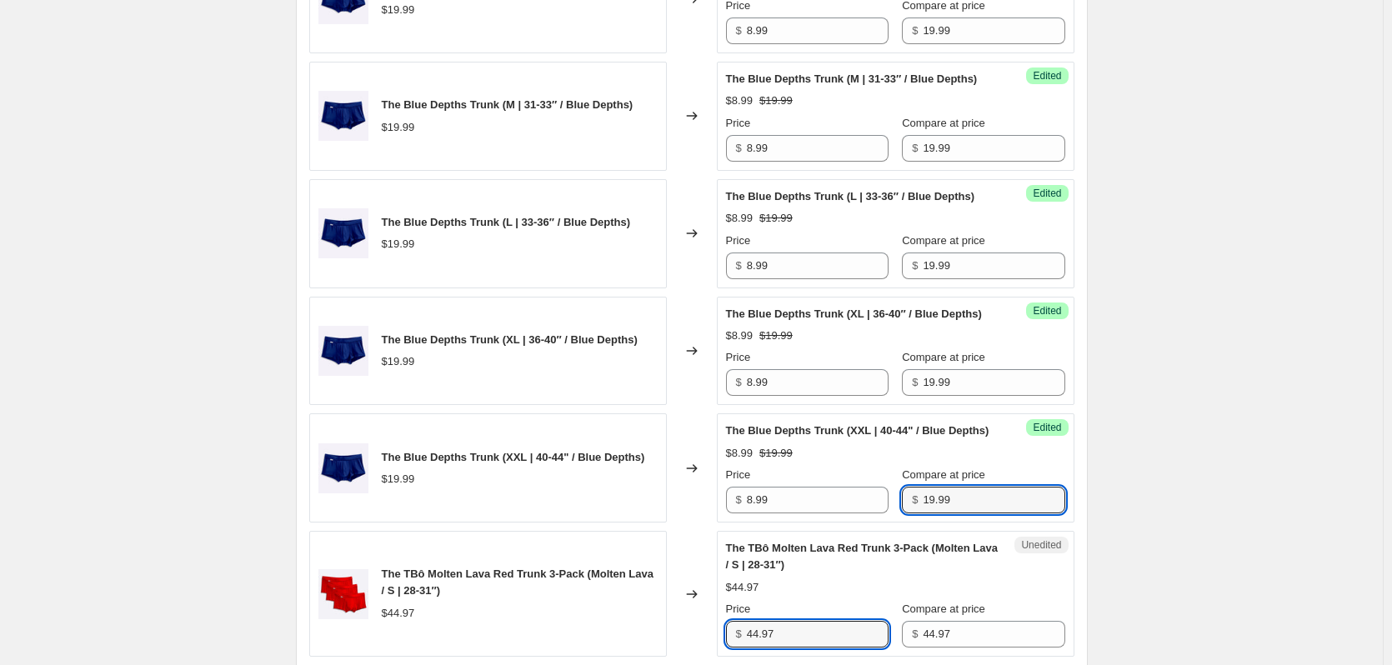
scroll to position [1817, 0]
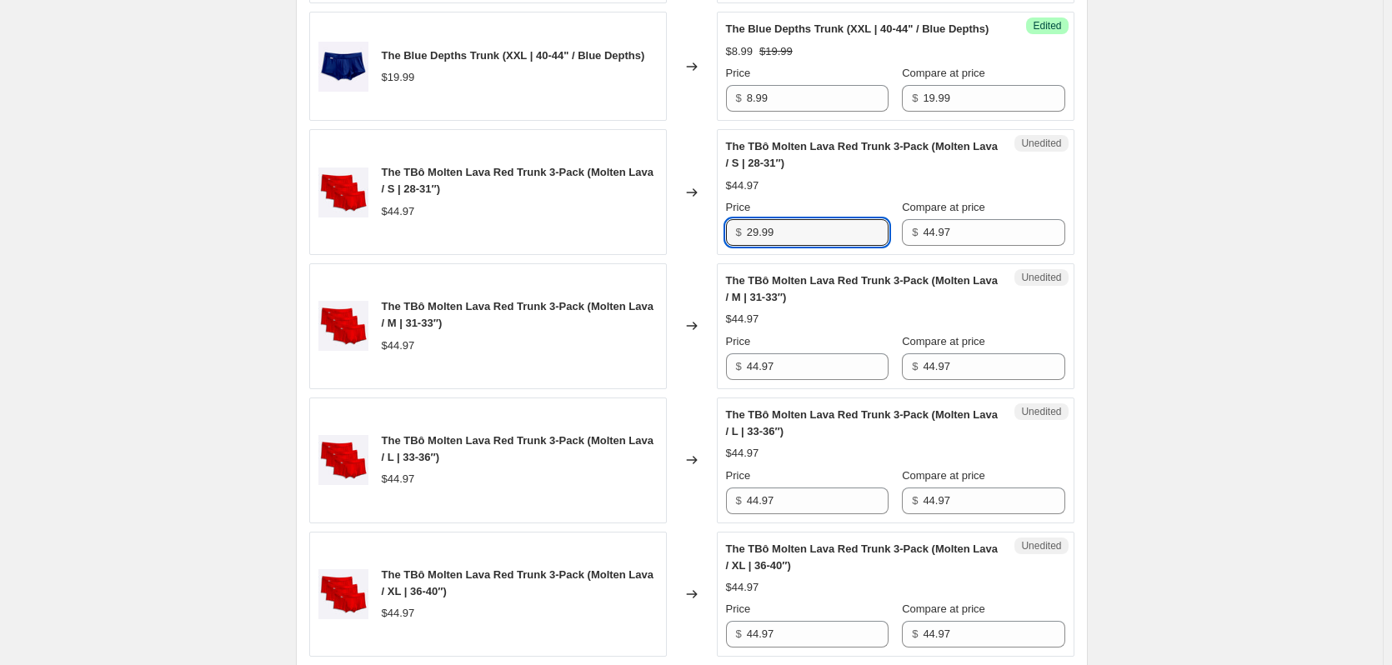
type input "29.99"
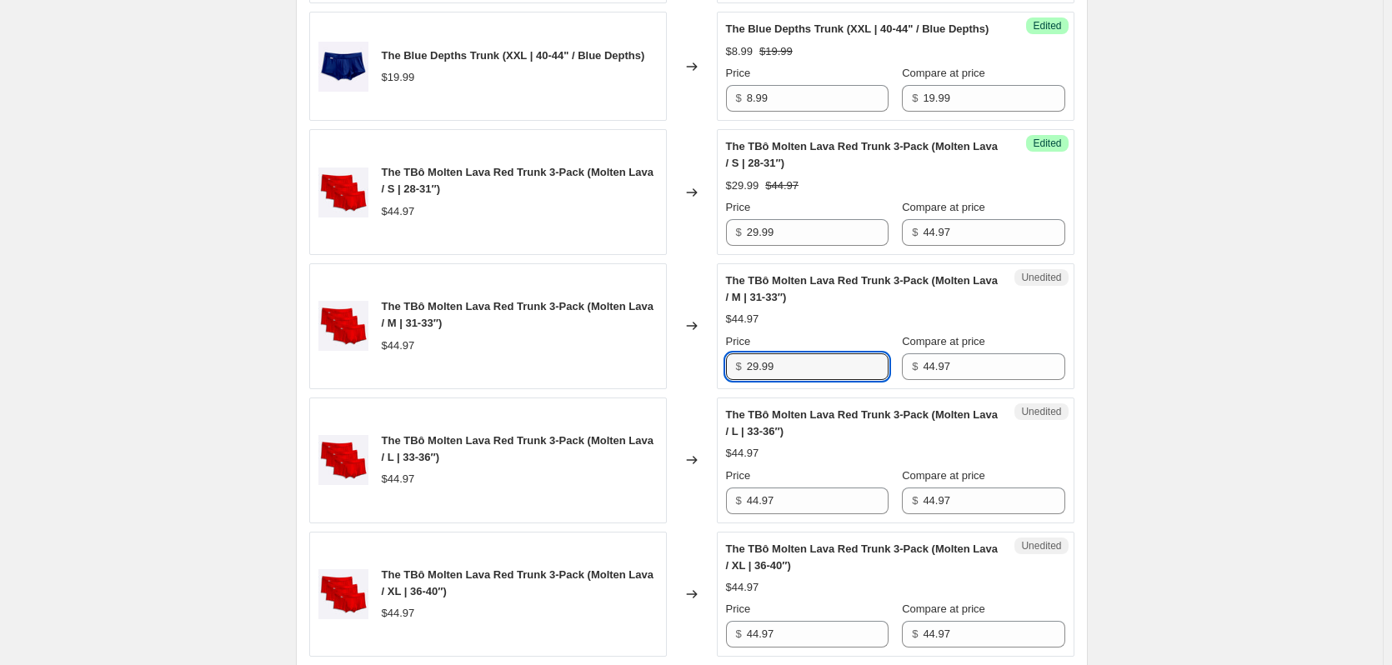
type input "29.99"
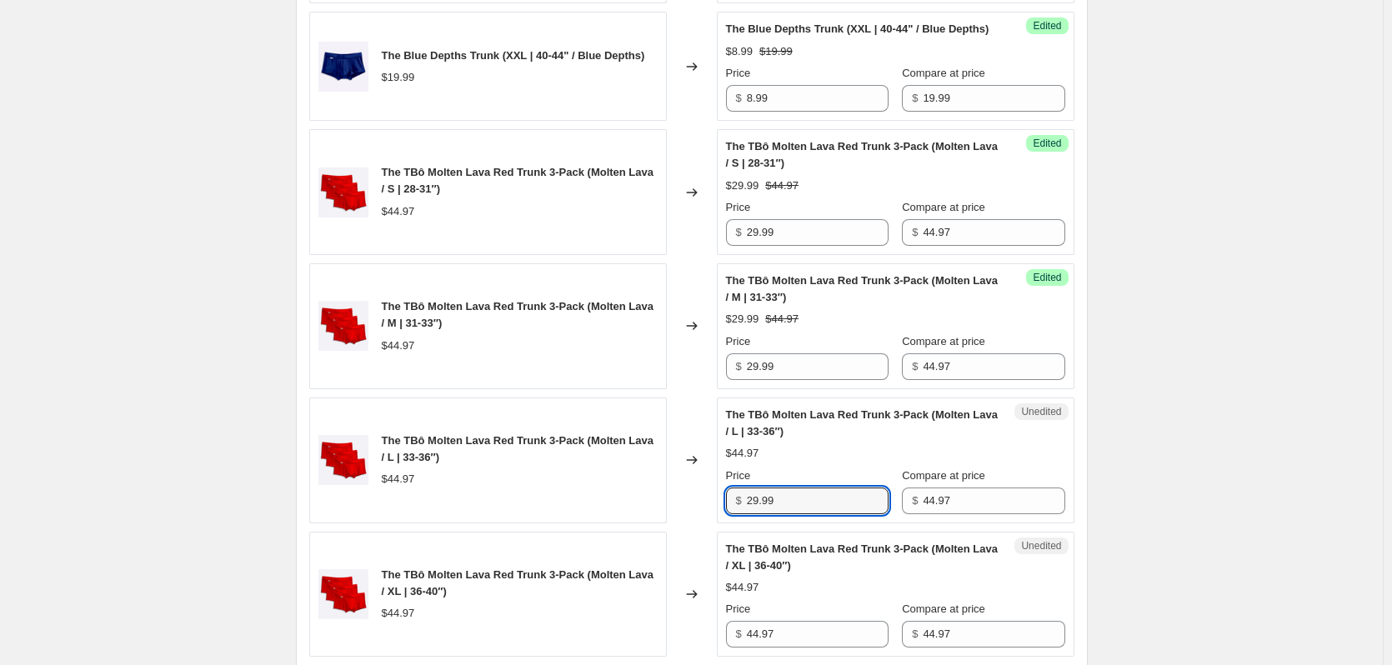
type input "29.99"
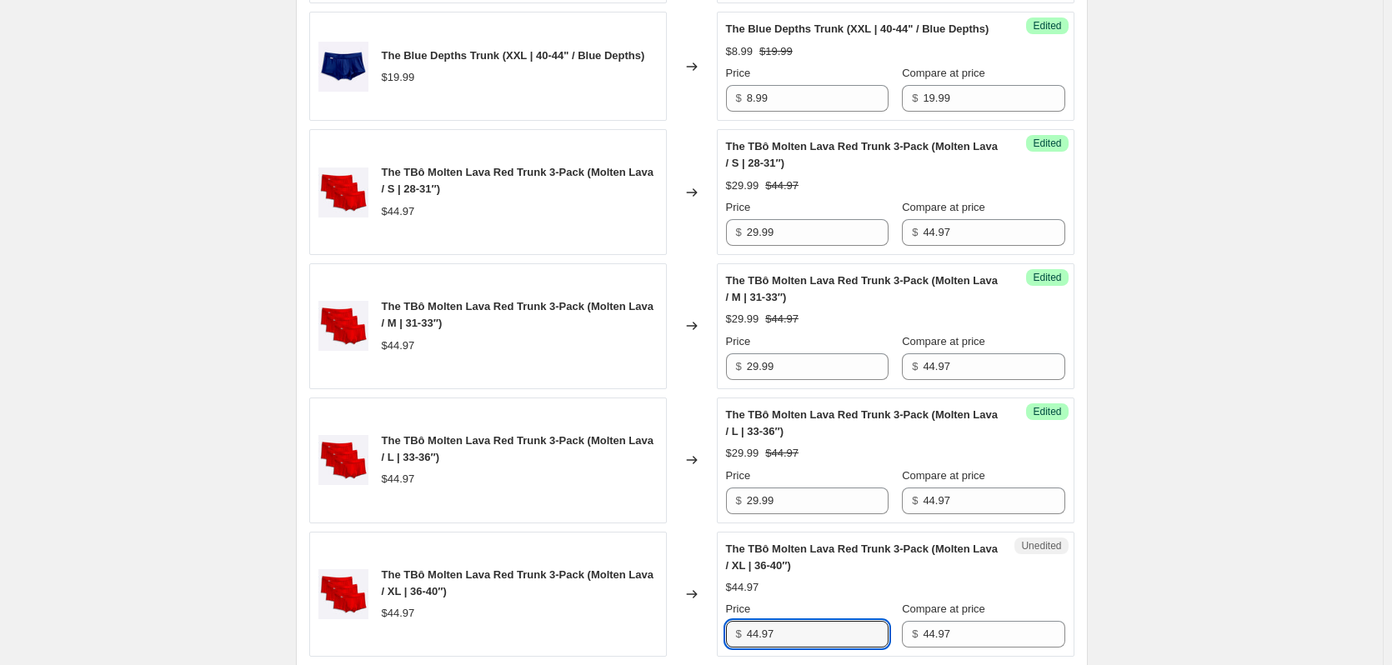
scroll to position [2219, 0]
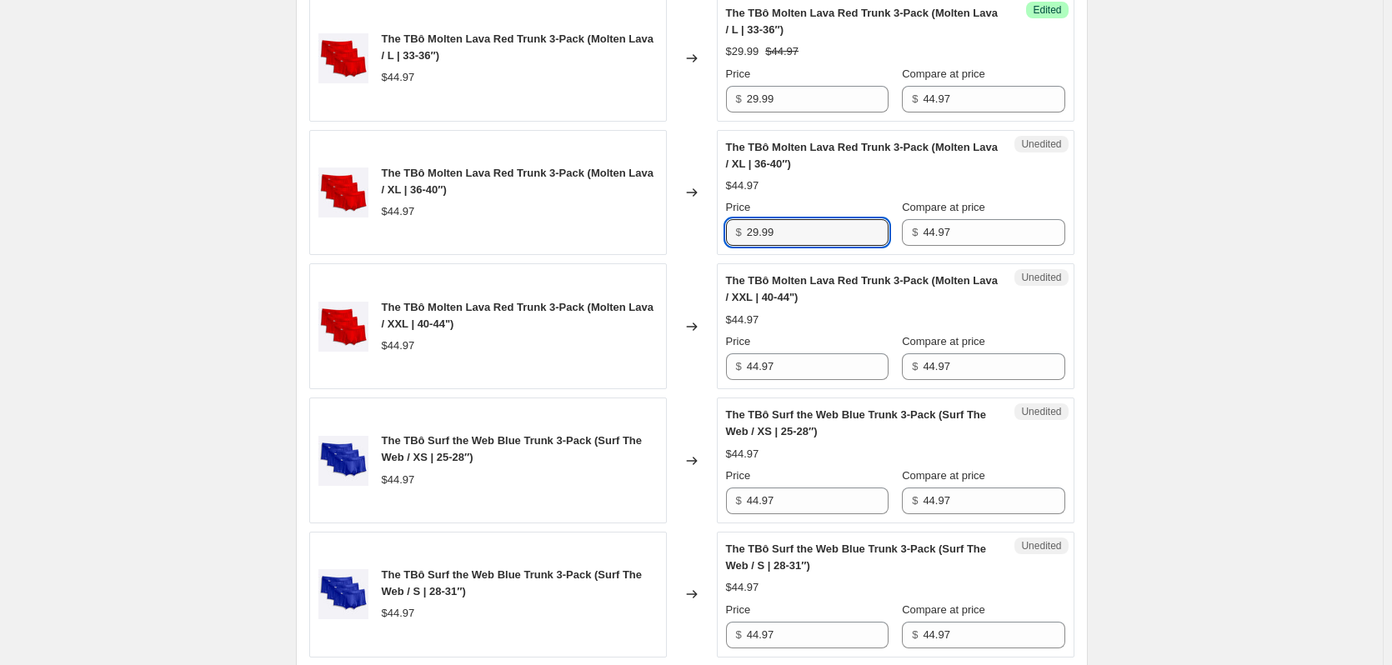
type input "29.99"
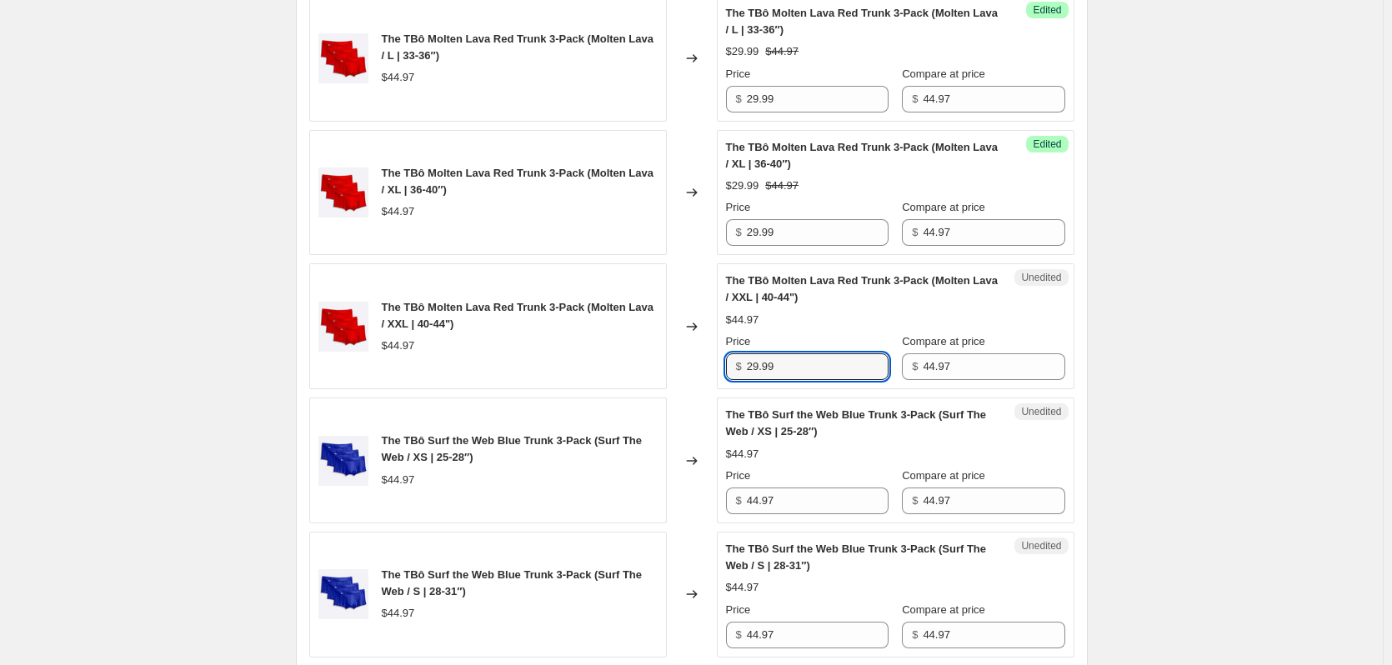
type input "29.99"
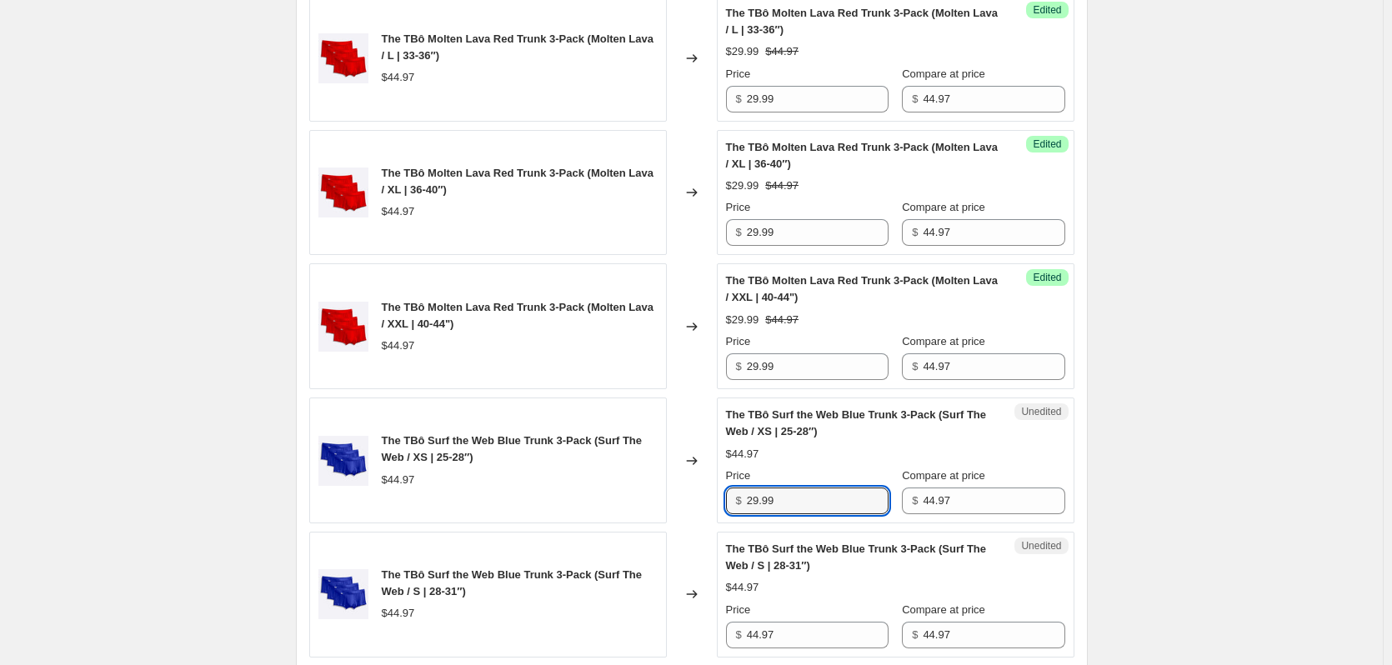
type input "29.99"
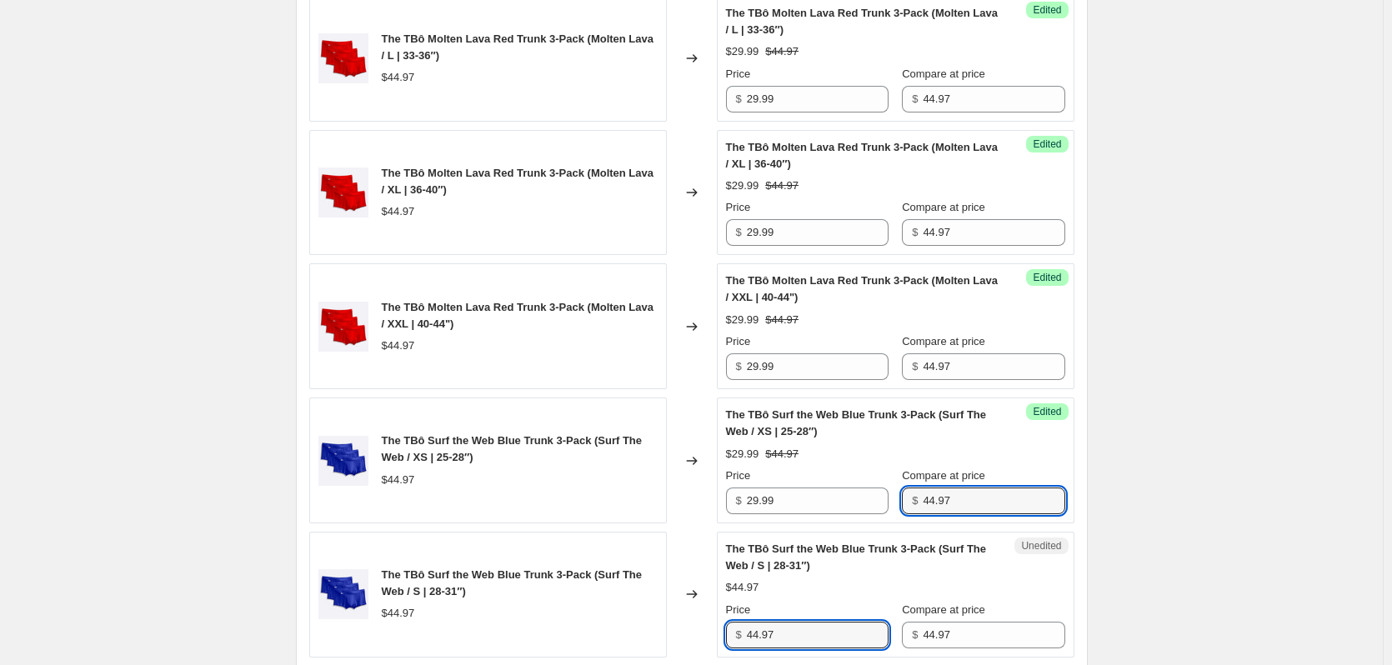
scroll to position [2621, 0]
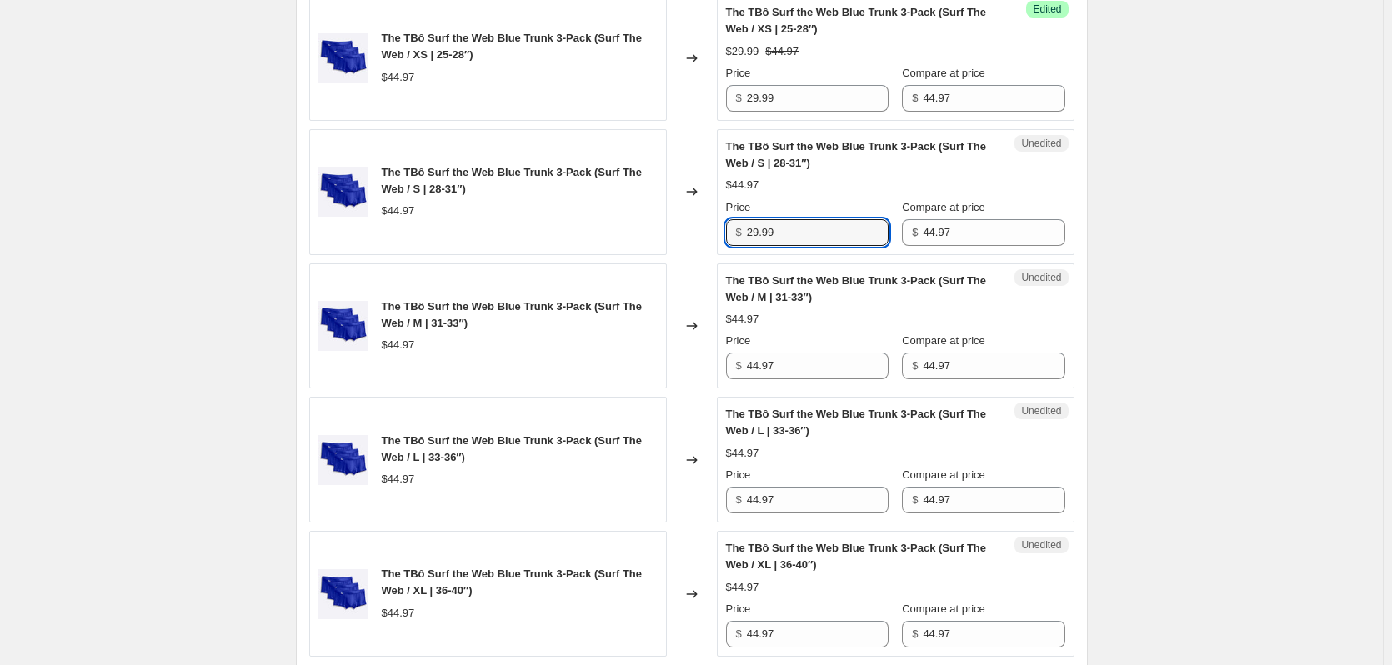
type input "29.99"
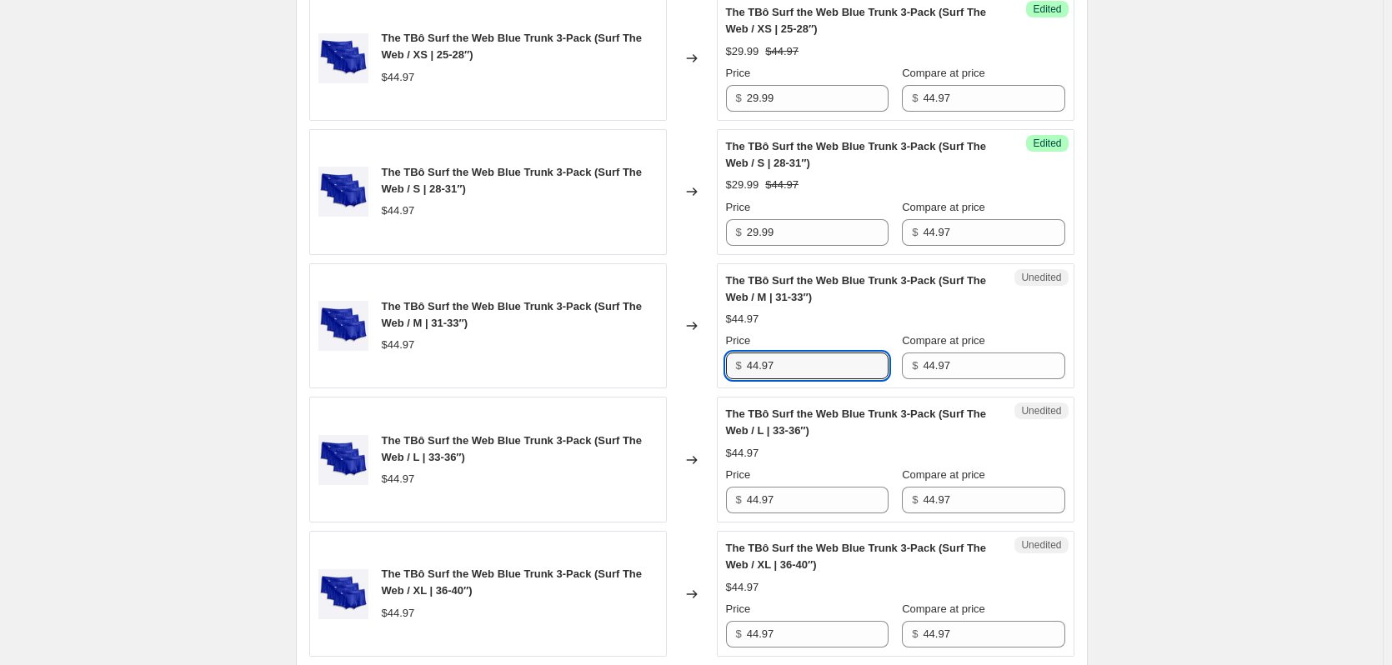
type input "8"
type input "29.99"
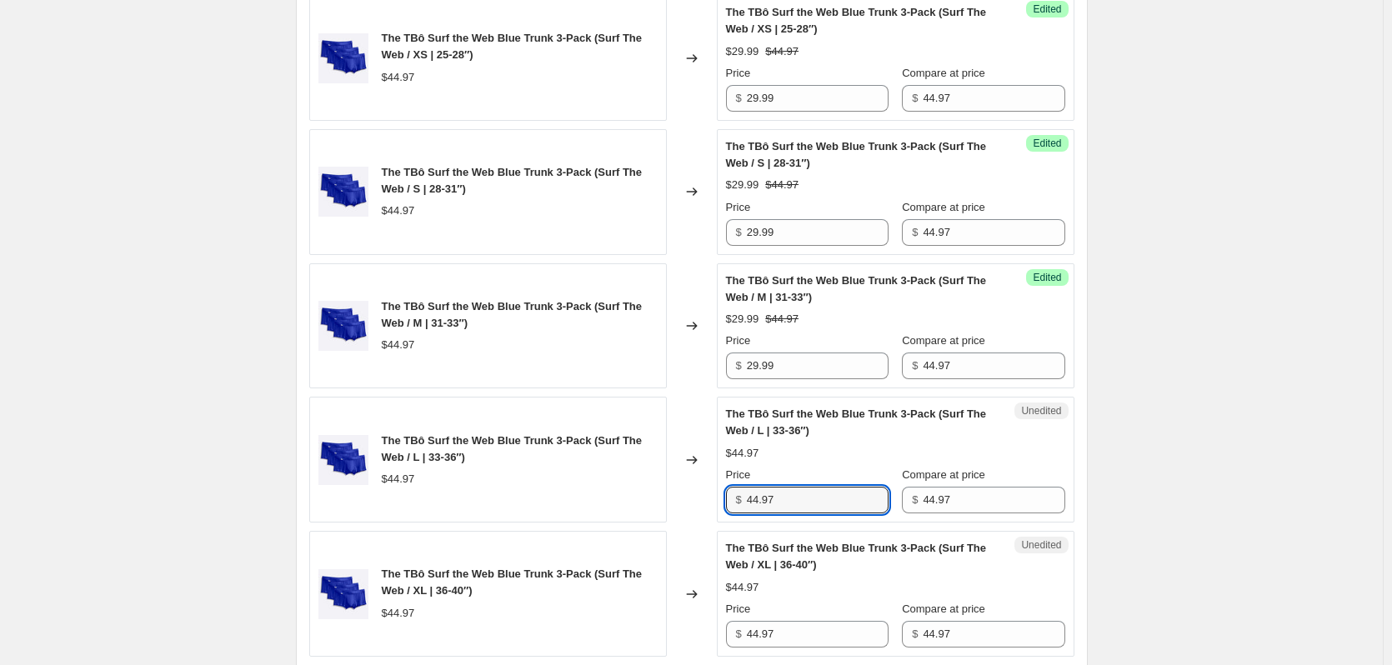
type input "8"
type input "29.99"
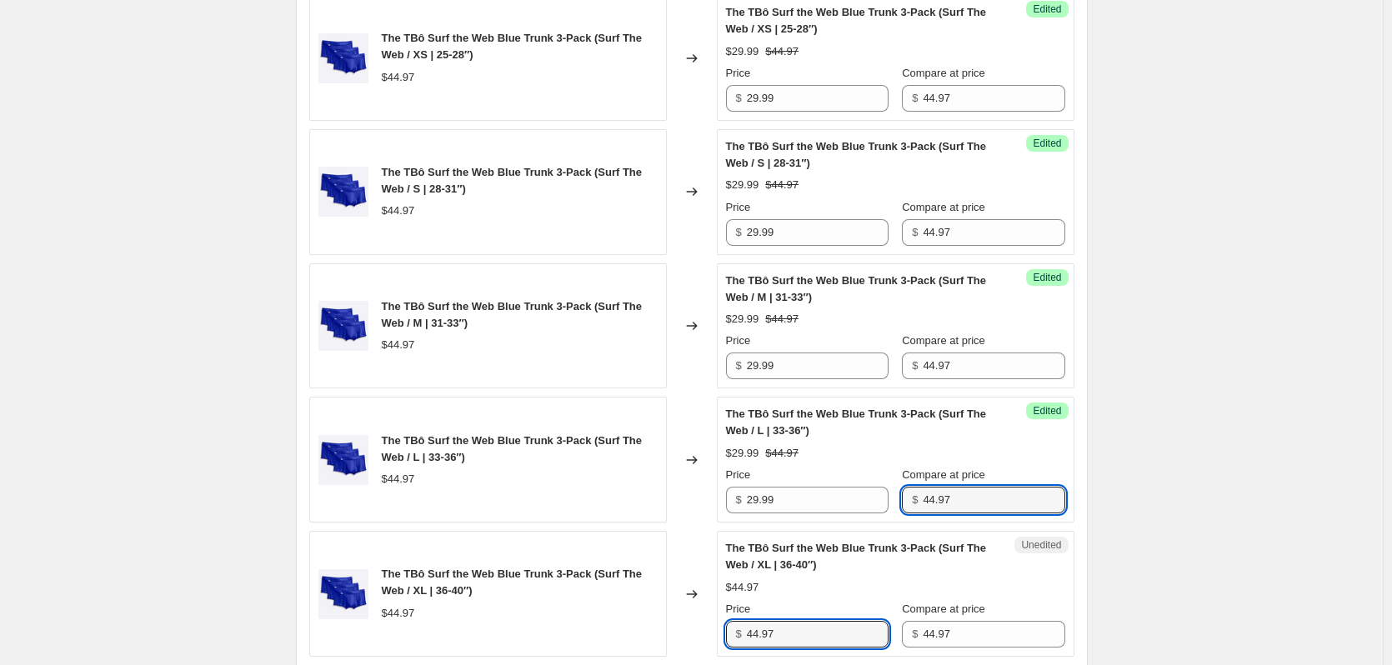
scroll to position [3023, 0]
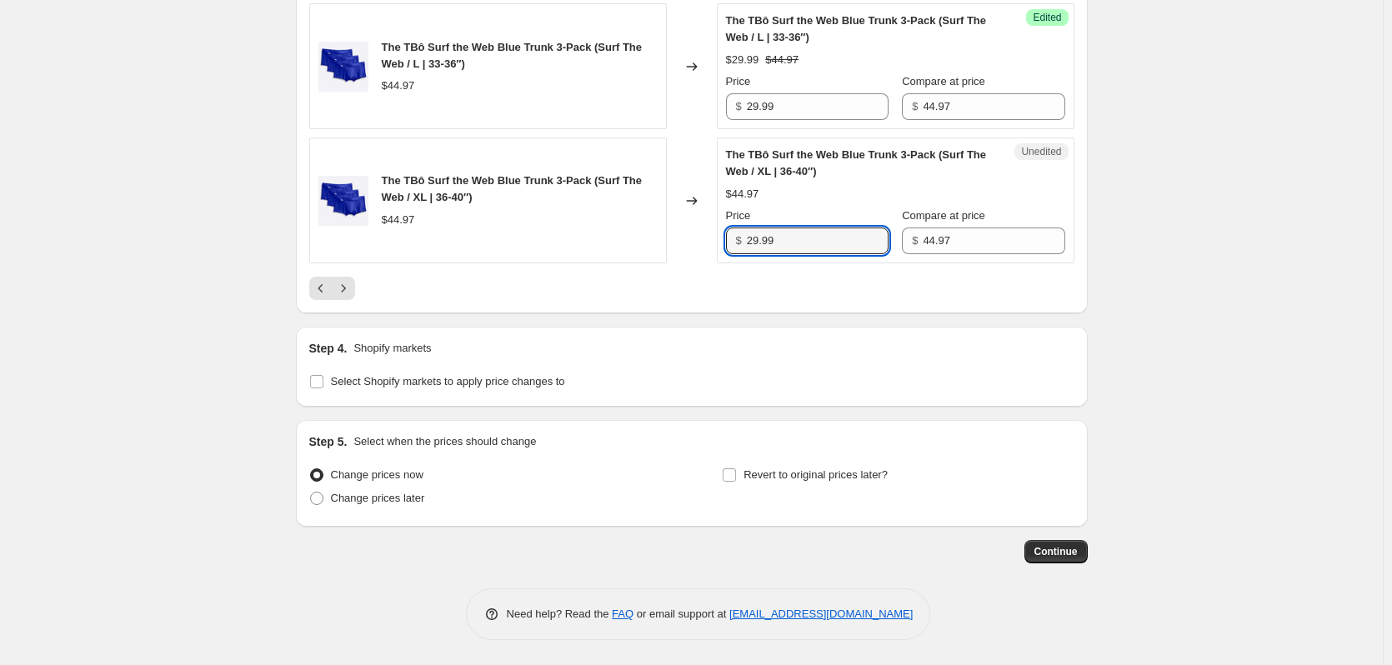
type input "29.99"
click at [408, 504] on span "Change prices later" at bounding box center [378, 498] width 94 height 13
click at [311, 493] on input "Change prices later" at bounding box center [310, 492] width 1 height 1
radio input "true"
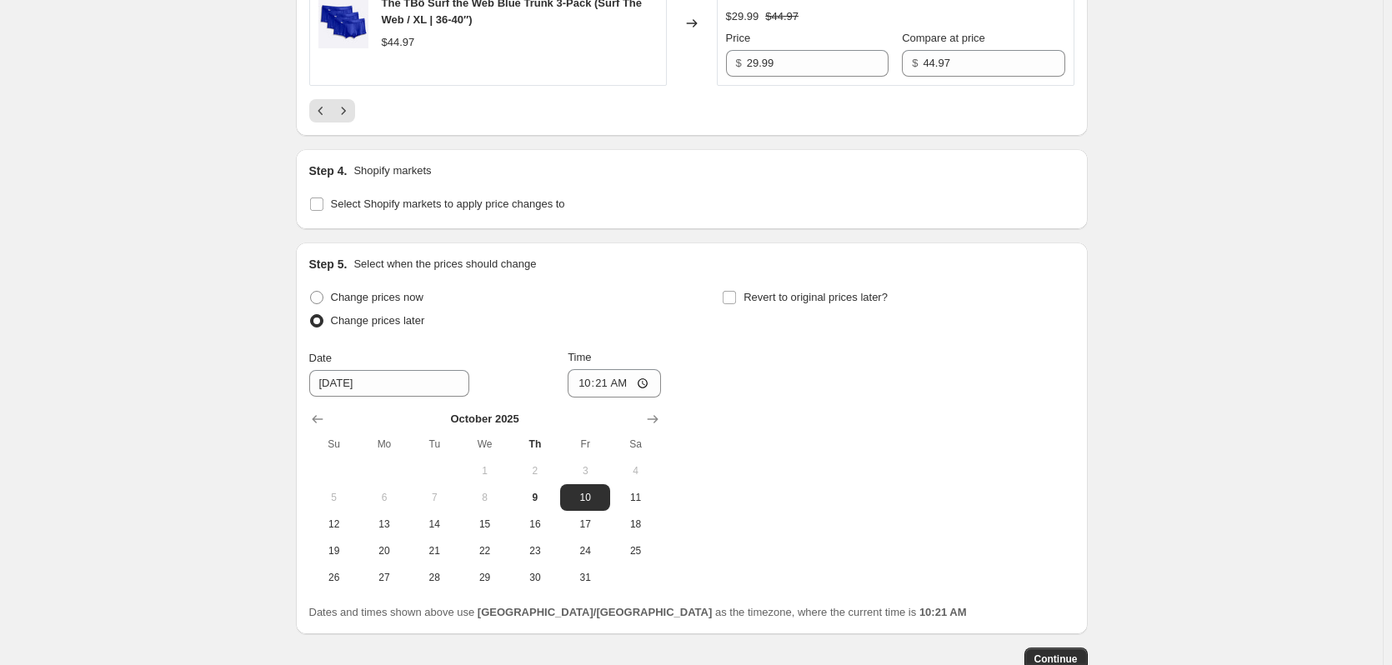
scroll to position [3357, 0]
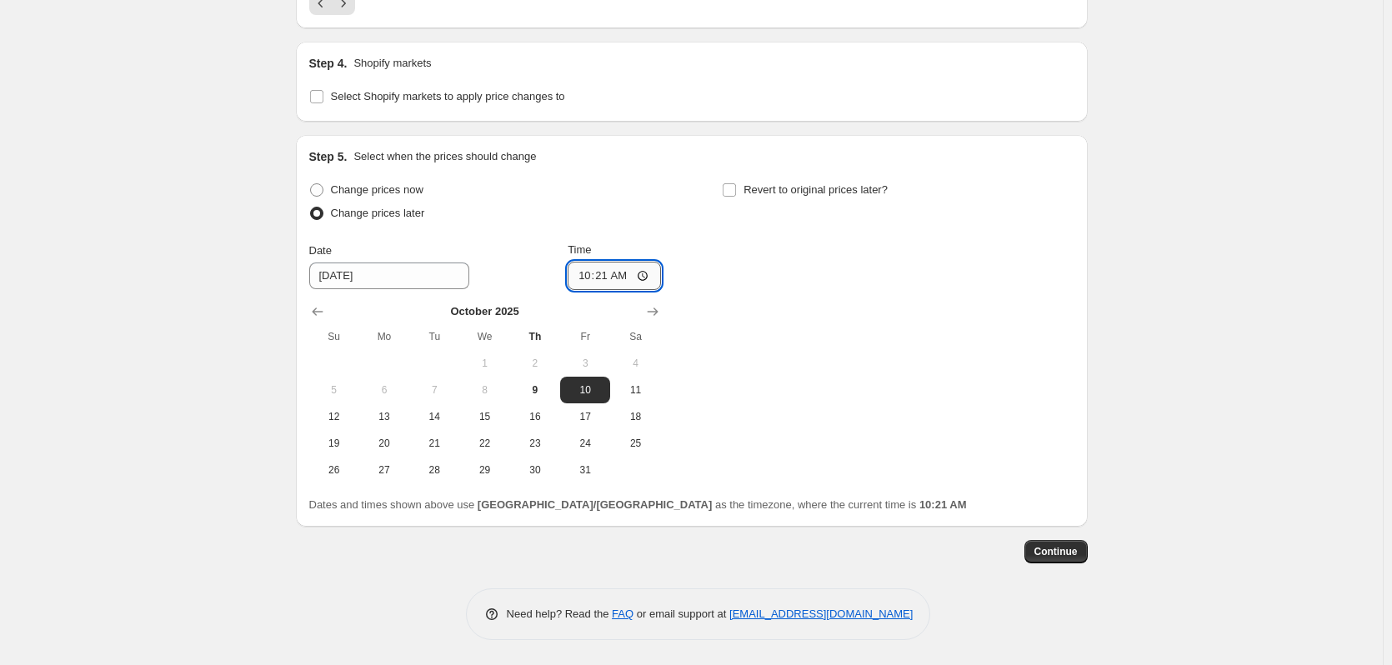
click at [613, 290] on input "10:21" at bounding box center [614, 276] width 93 height 28
type input "16:30"
click at [758, 196] on span "Revert to original prices later?" at bounding box center [816, 189] width 144 height 13
click at [736, 197] on input "Revert to original prices later?" at bounding box center [729, 189] width 13 height 13
checkbox input "true"
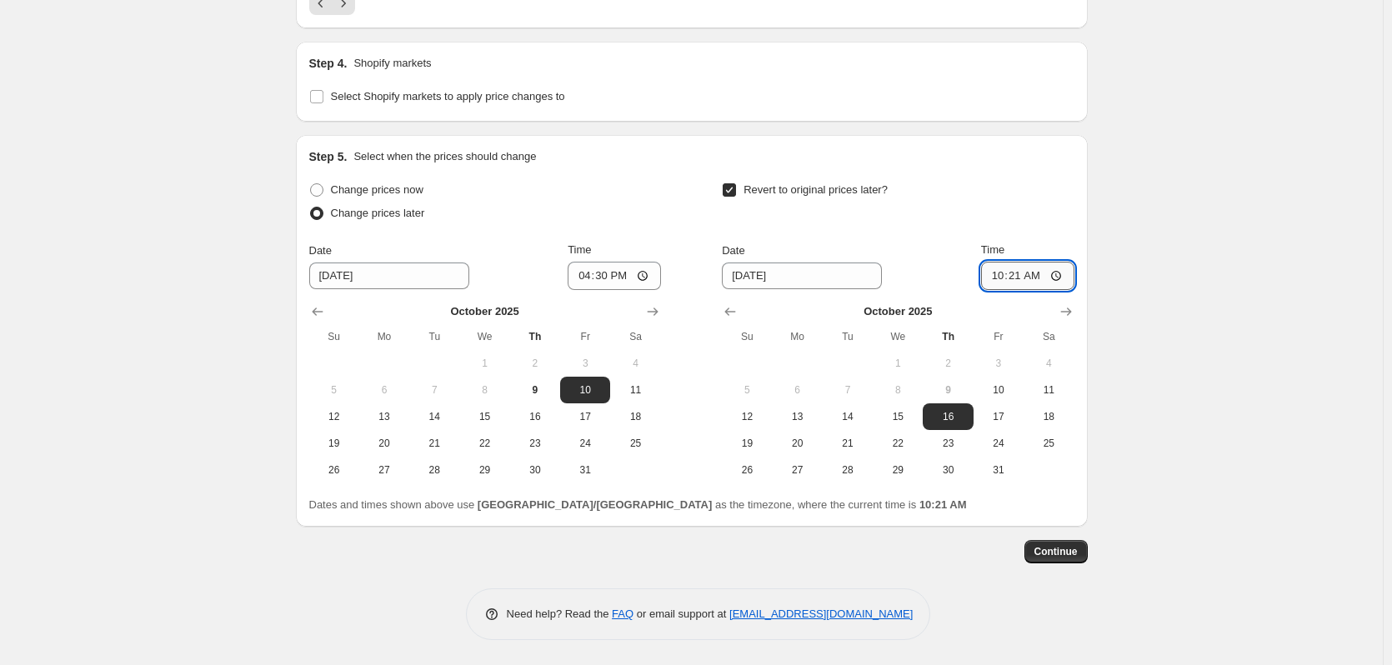
click at [1024, 290] on input "10:21" at bounding box center [1027, 276] width 93 height 28
type input "16:00"
click at [1017, 397] on span "10" at bounding box center [998, 390] width 37 height 13
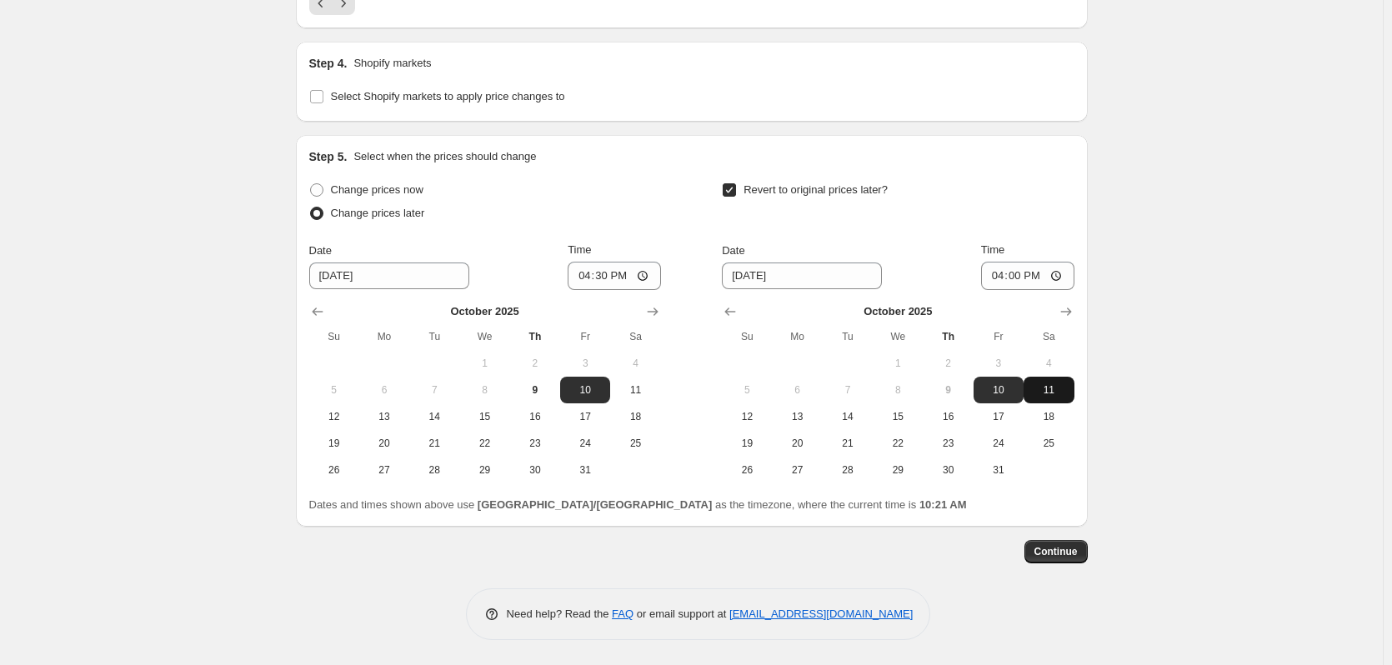
click at [1041, 397] on span "11" at bounding box center [1048, 390] width 37 height 13
type input "[DATE]"
click at [1073, 559] on span "Continue" at bounding box center [1056, 551] width 43 height 13
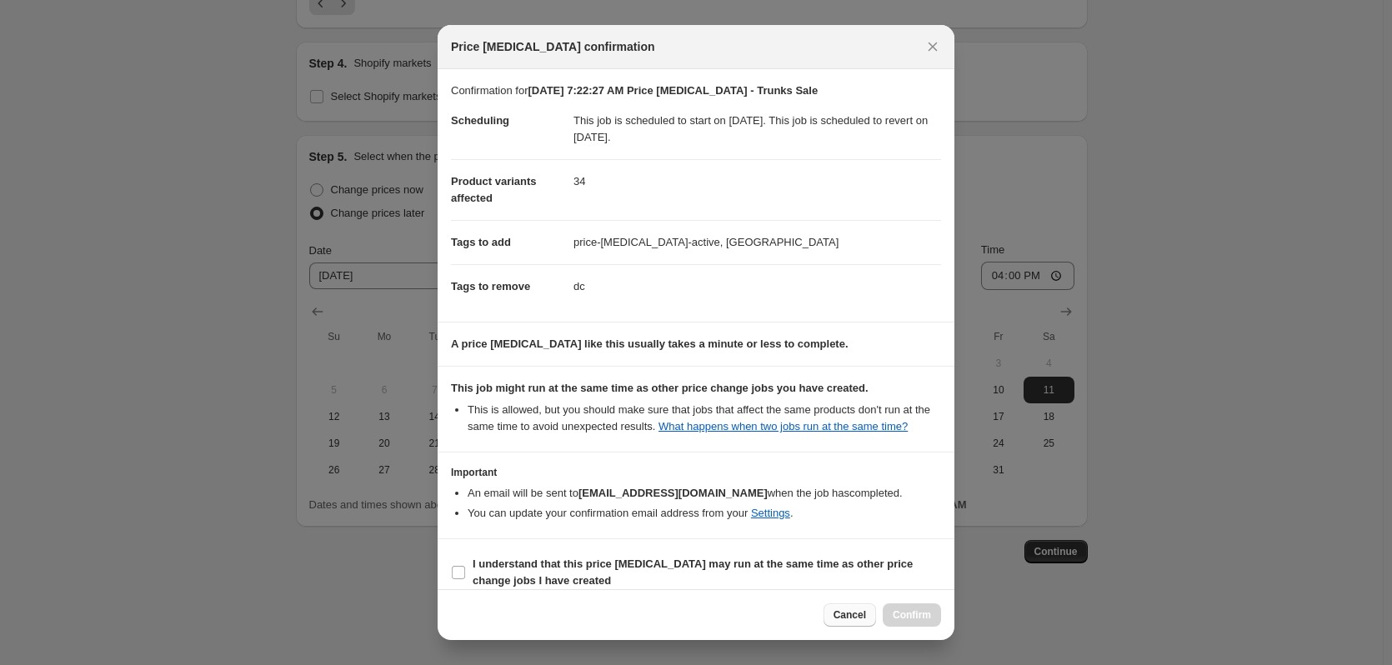
click at [840, 622] on button "Cancel" at bounding box center [850, 615] width 53 height 23
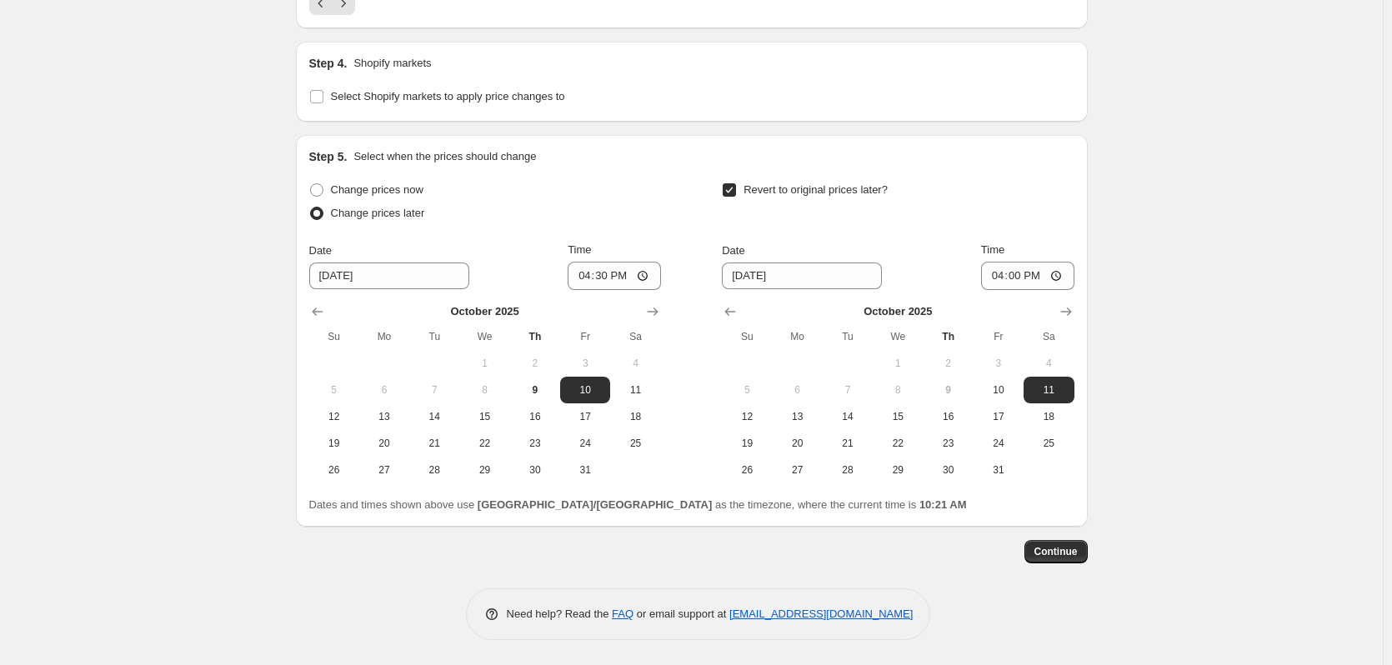
scroll to position [3400, 0]
click at [618, 283] on input "16:30" at bounding box center [614, 276] width 93 height 28
type input "17:00"
click at [609, 277] on input "17:00" at bounding box center [614, 276] width 93 height 28
click at [1077, 557] on span "Continue" at bounding box center [1056, 551] width 43 height 13
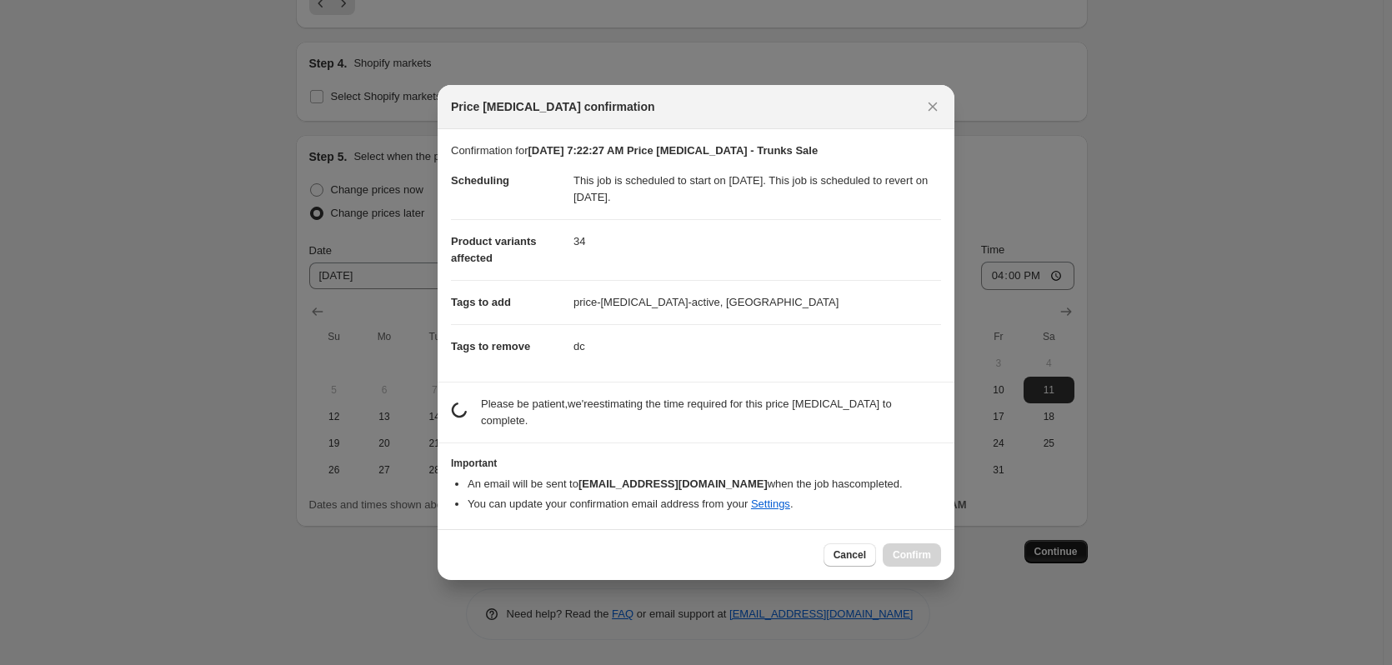
scroll to position [0, 0]
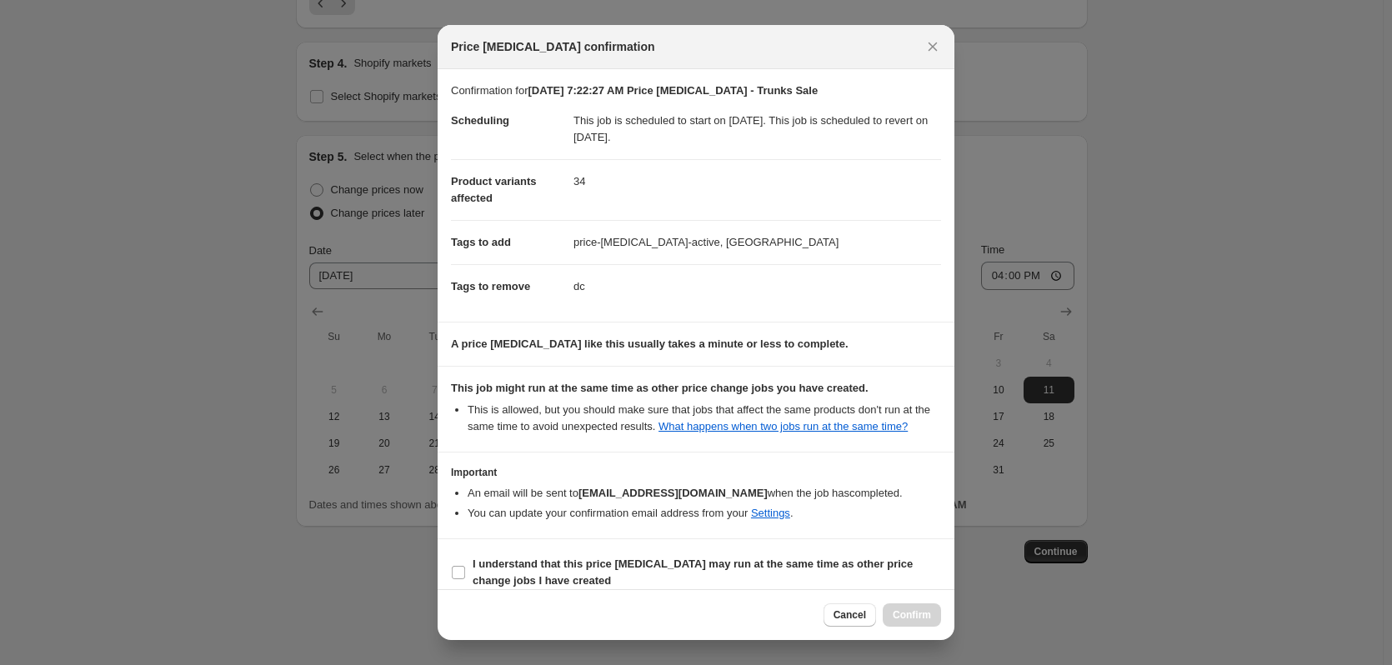
click at [1074, 126] on div at bounding box center [696, 332] width 1392 height 665
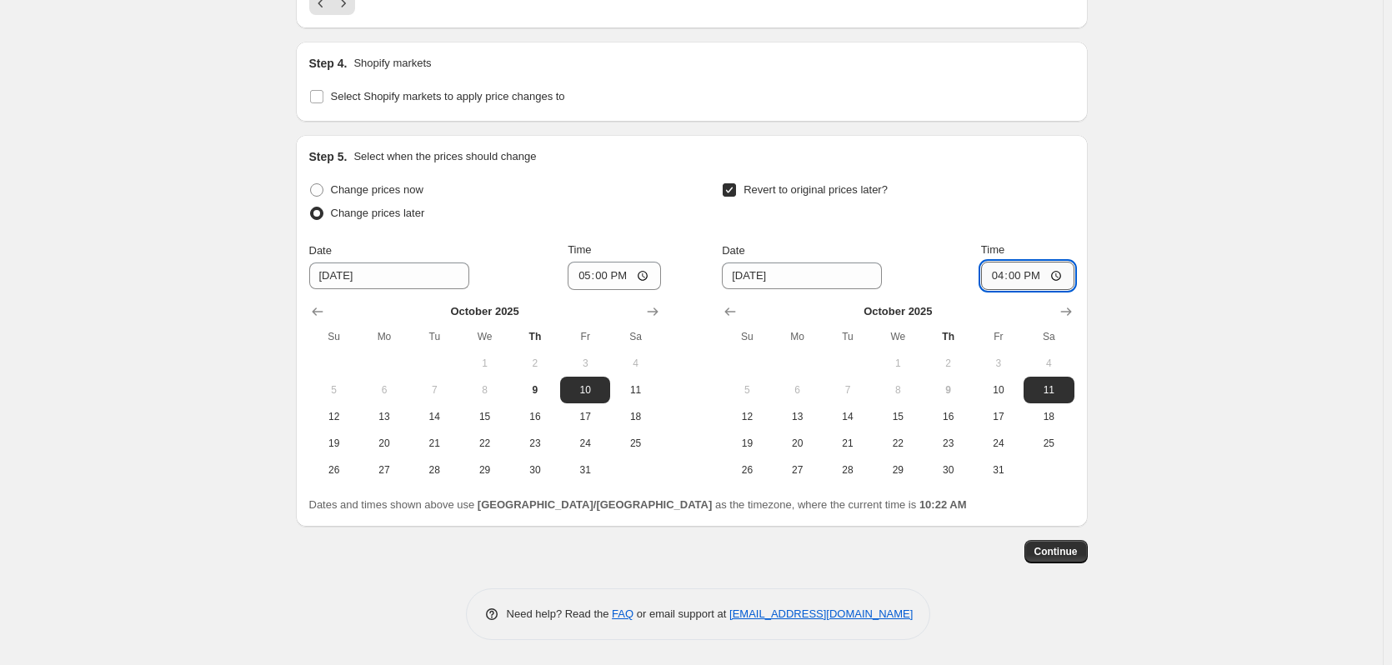
click at [1029, 274] on input "16:00" at bounding box center [1027, 276] width 93 height 28
type input "17:00"
click at [1072, 543] on button "Continue" at bounding box center [1056, 551] width 63 height 23
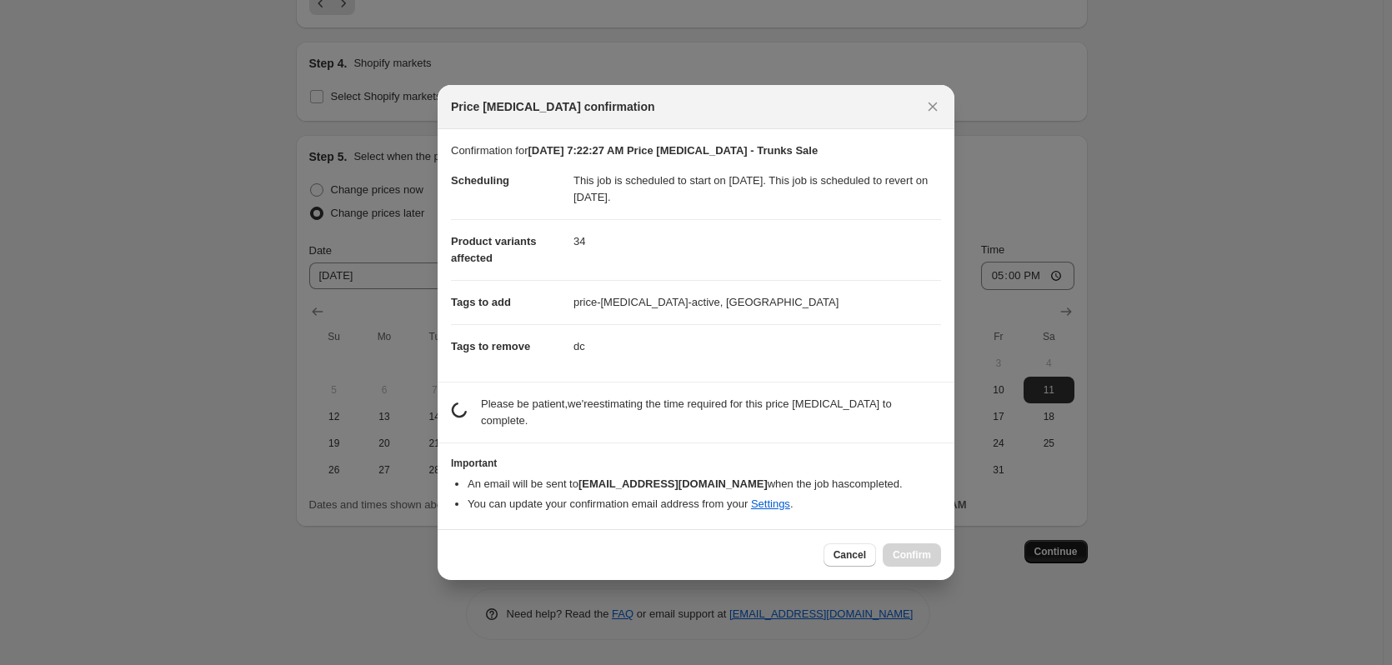
scroll to position [0, 0]
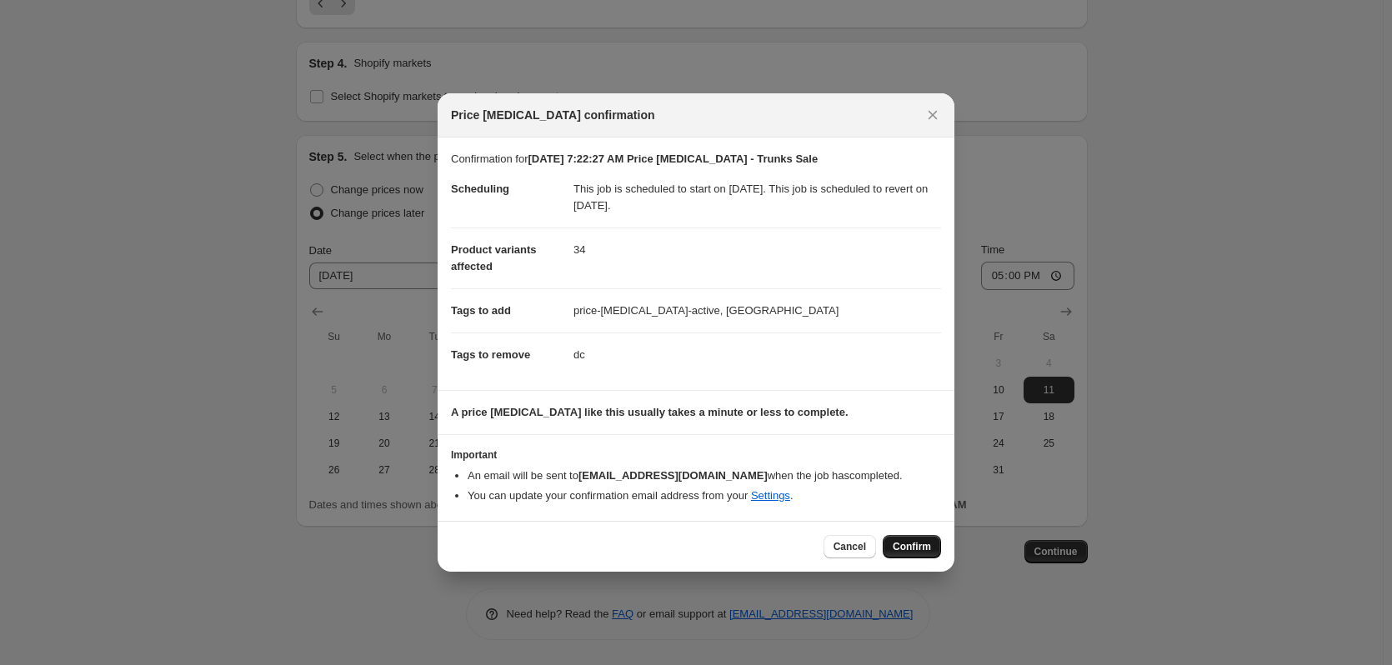
click at [912, 547] on span "Confirm" at bounding box center [912, 546] width 38 height 13
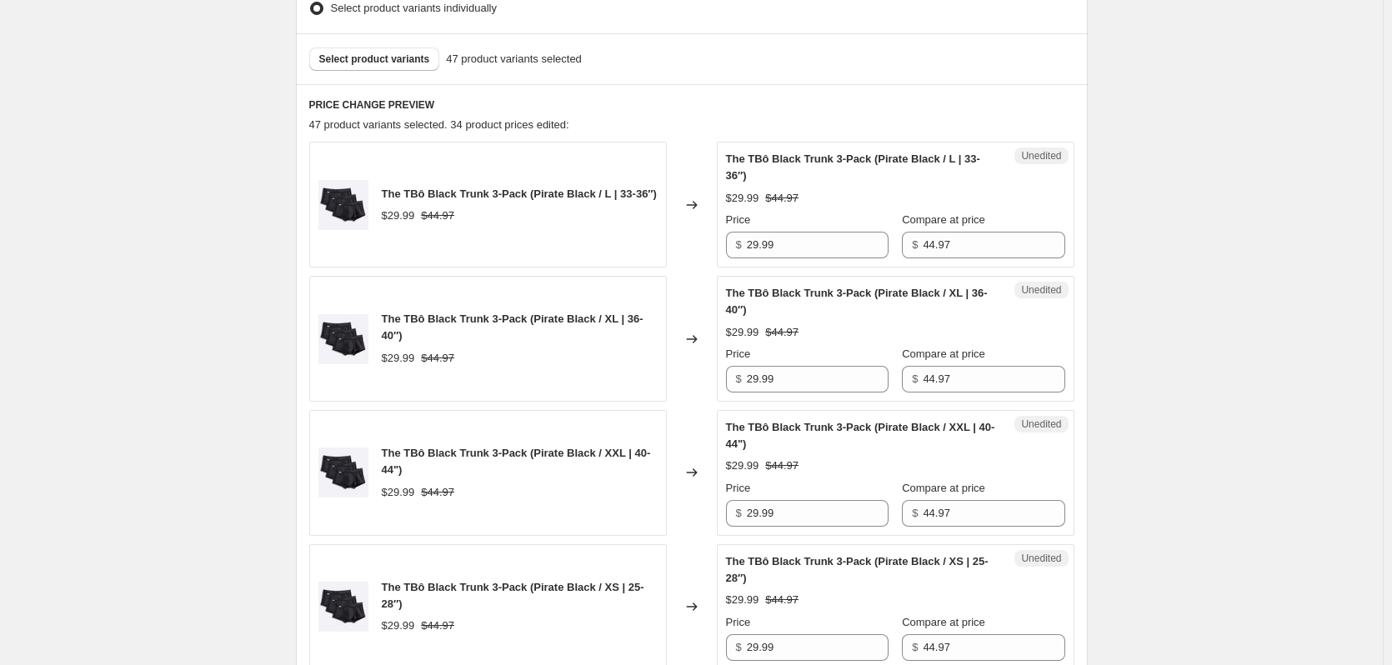
scroll to position [584, 0]
